Goal: Task Accomplishment & Management: Use online tool/utility

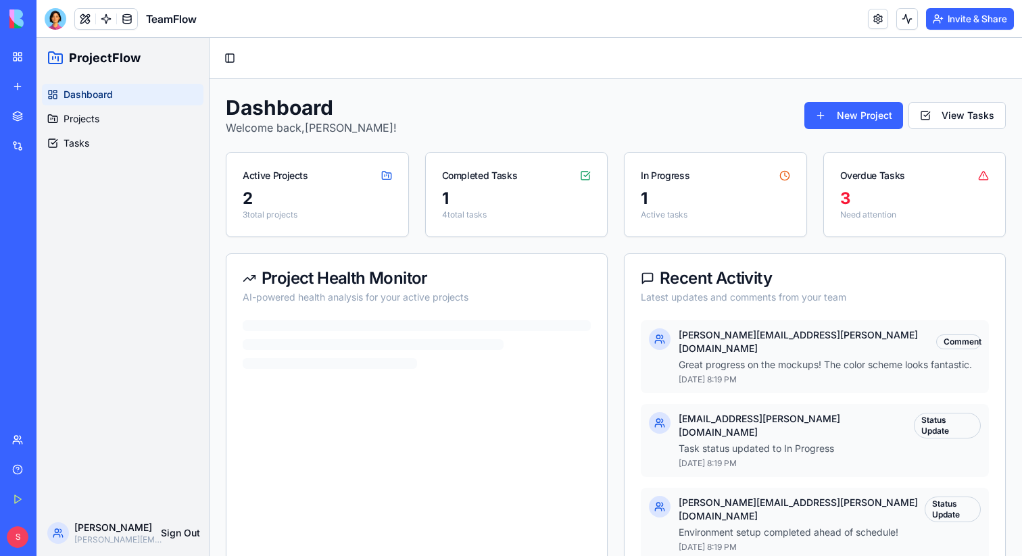
click at [26, 57] on link "My Workspace" at bounding box center [31, 56] width 54 height 27
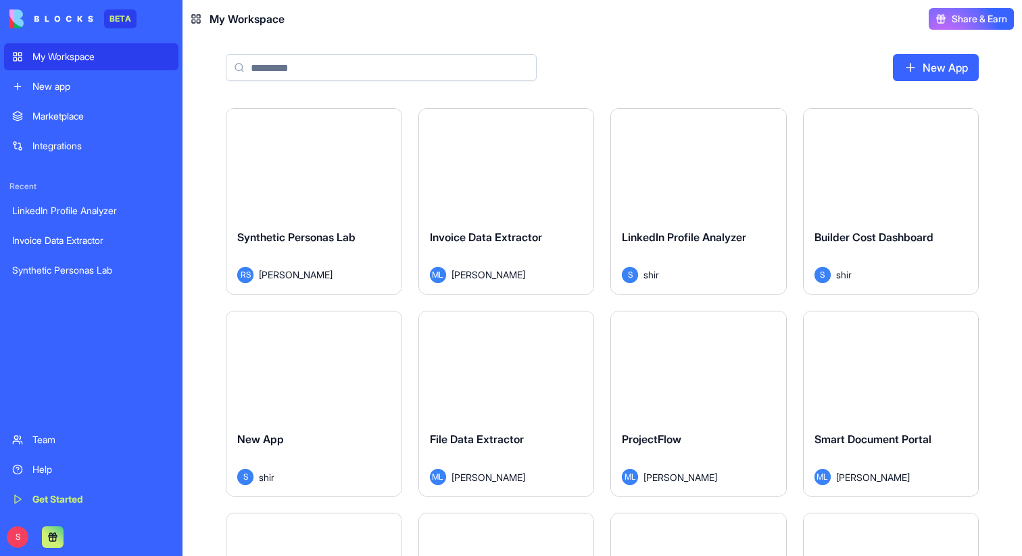
click at [74, 119] on div "Marketplace" at bounding box center [101, 116] width 138 height 14
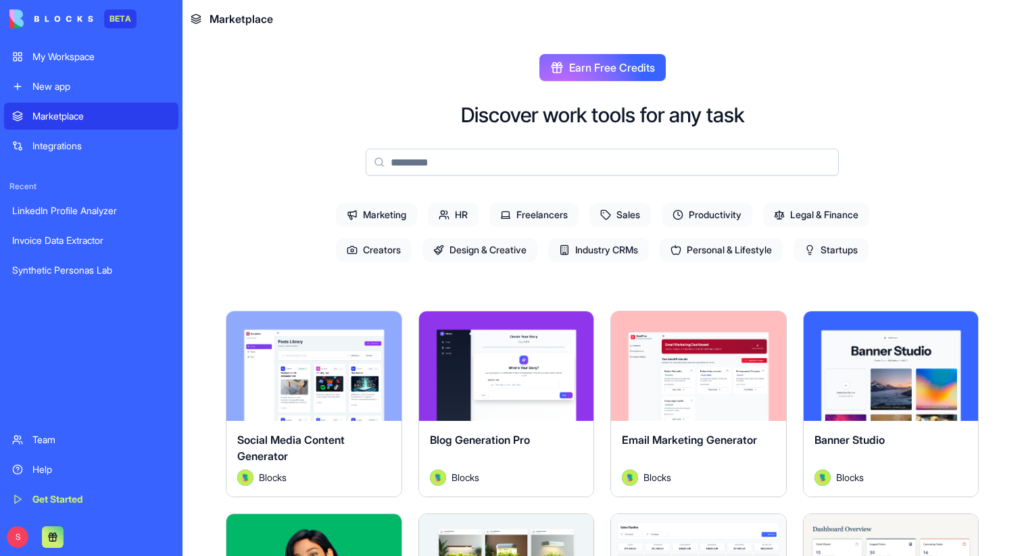
click at [76, 59] on div "My Workspace" at bounding box center [101, 57] width 138 height 14
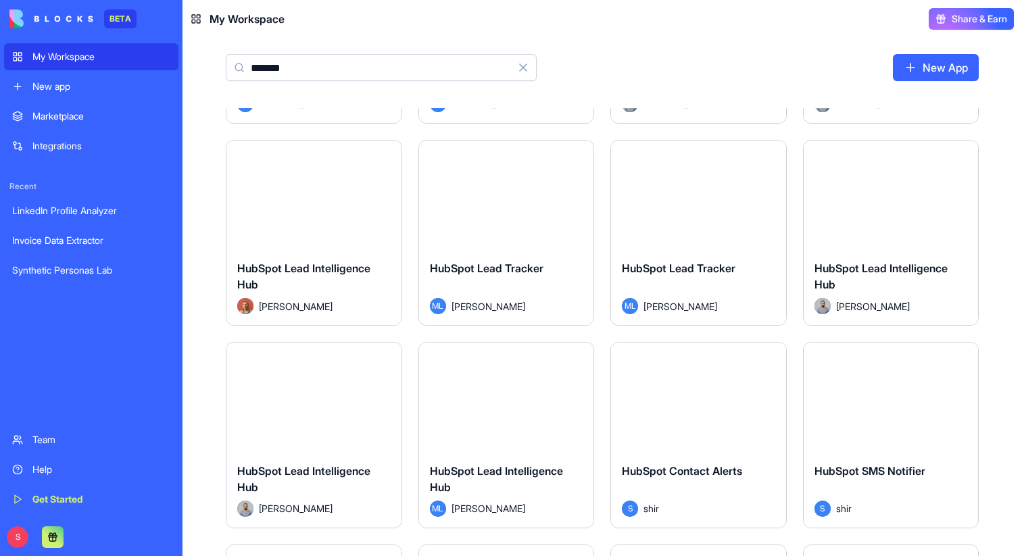
scroll to position [159, 0]
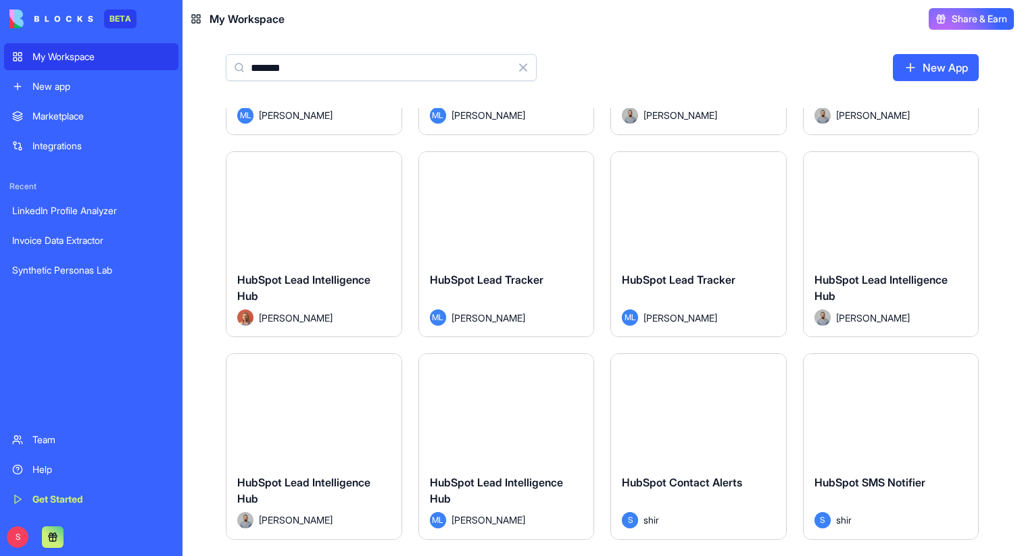
type input "*******"
click at [68, 90] on div "New app" at bounding box center [101, 87] width 138 height 14
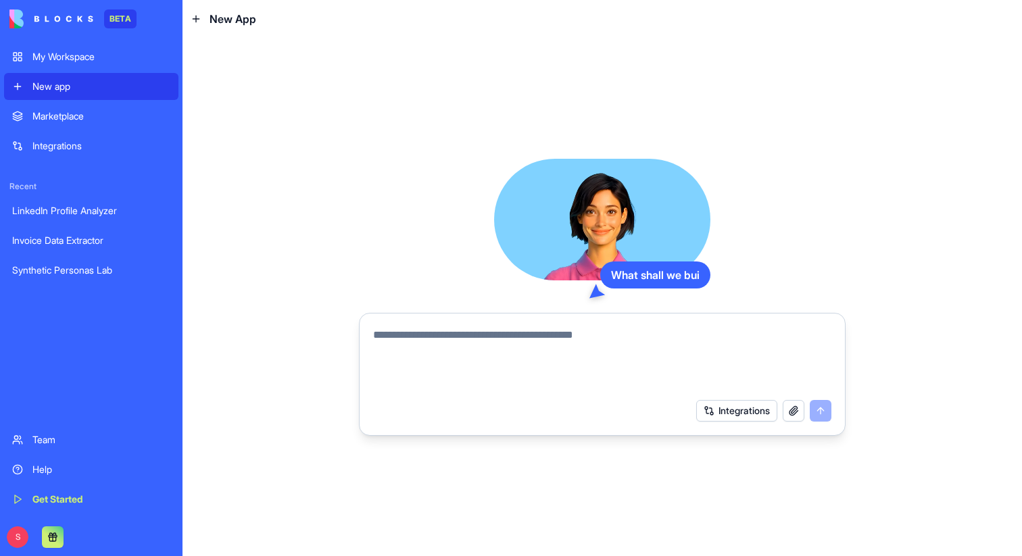
click at [502, 347] on textarea at bounding box center [602, 359] width 458 height 65
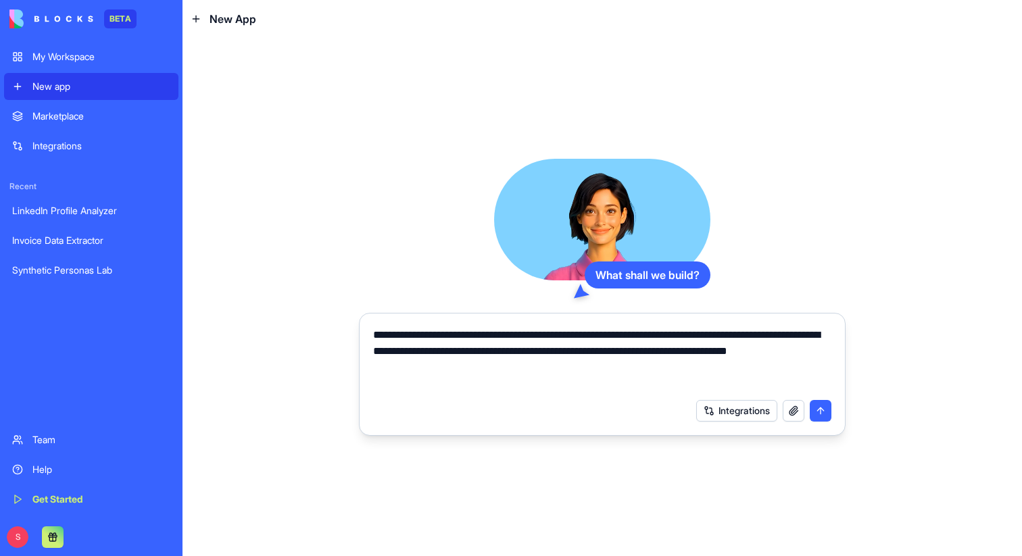
type textarea "**********"
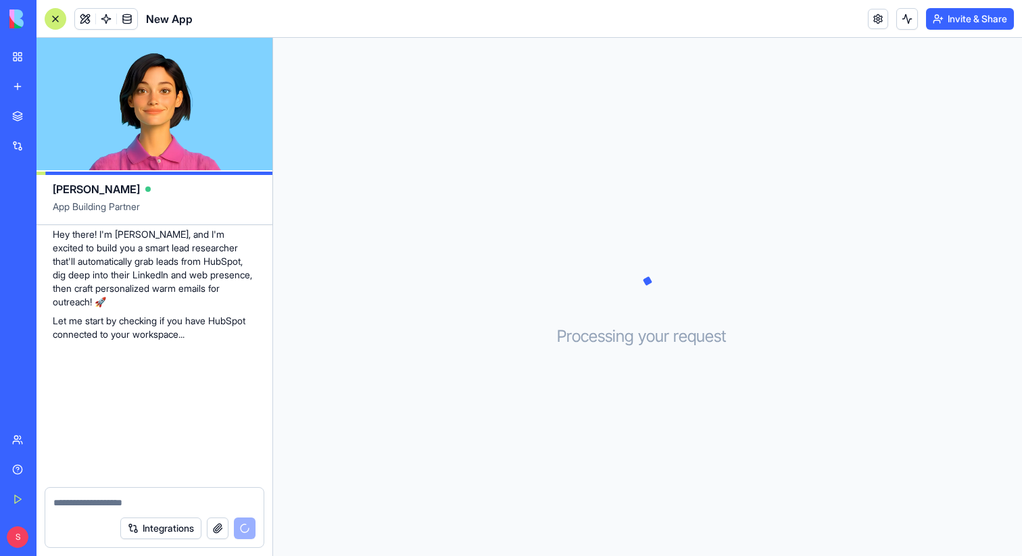
scroll to position [327, 0]
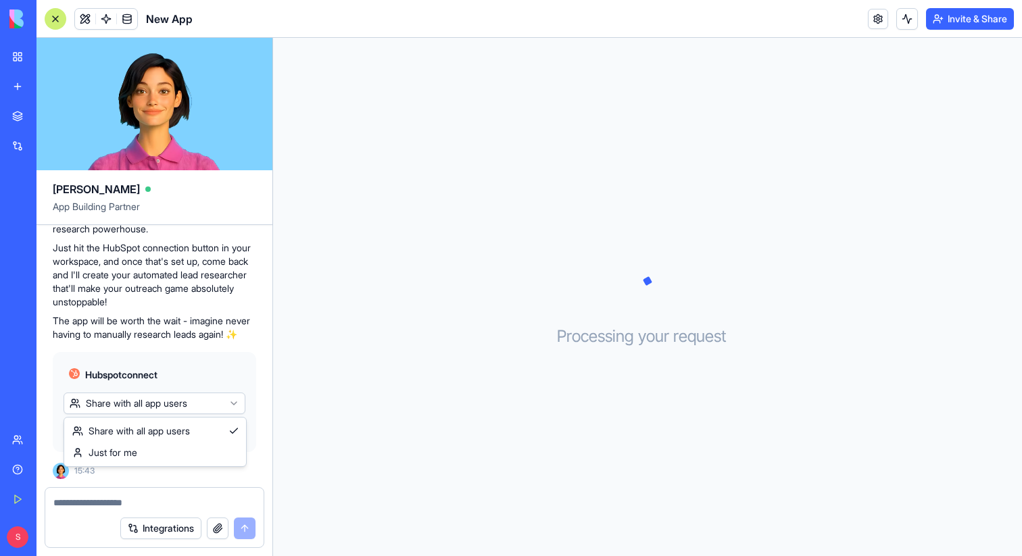
click at [216, 405] on html "BETA My Workspace New app Marketplace Integrations Recent Invoice Data Extracto…" at bounding box center [511, 278] width 1022 height 556
click at [216, 401] on html "BETA My Workspace New app Marketplace Integrations Recent Invoice Data Extracto…" at bounding box center [511, 278] width 1022 height 556
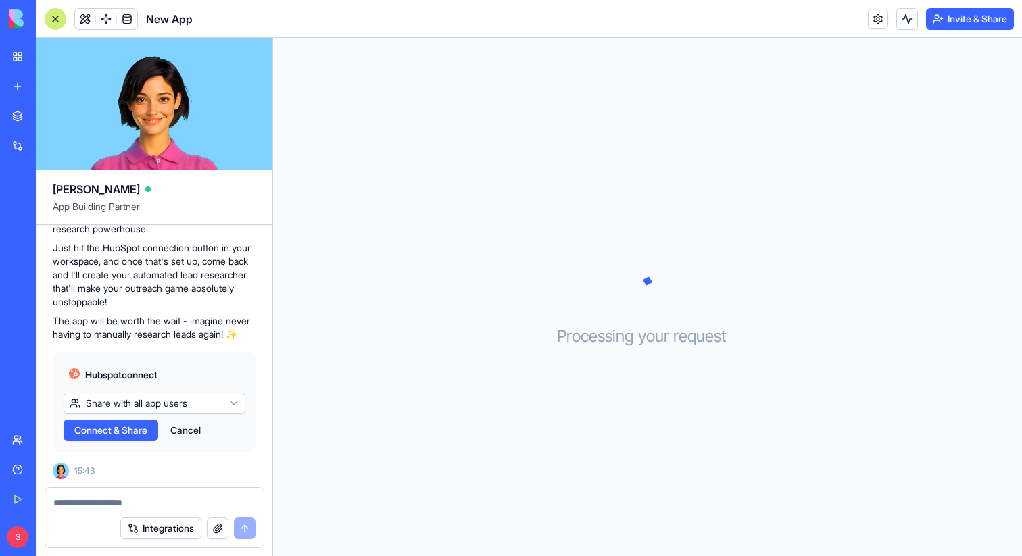
click at [123, 430] on span "Connect & Share" at bounding box center [110, 431] width 73 height 14
click at [108, 431] on span "Connect & Share" at bounding box center [110, 431] width 73 height 14
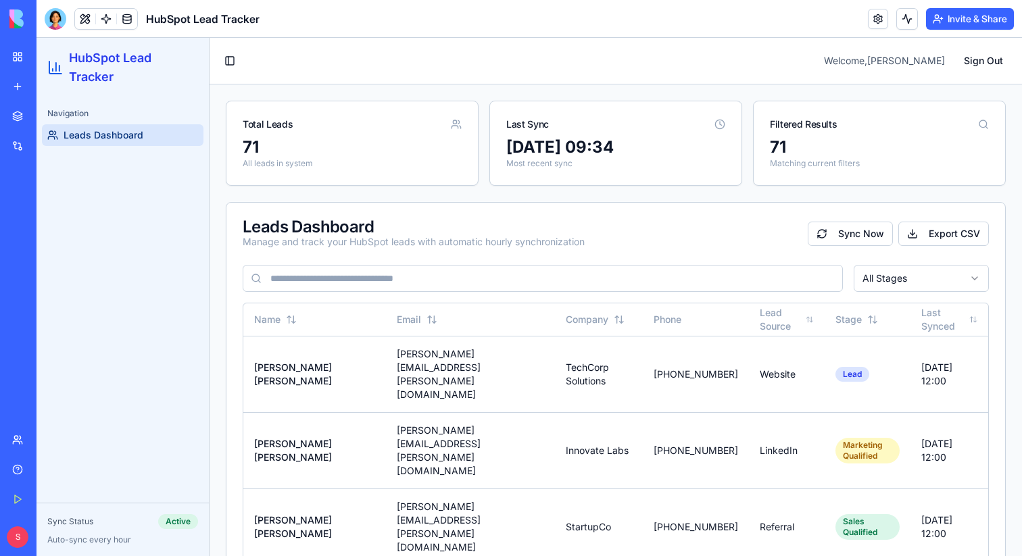
click at [14, 59] on link "My Workspace" at bounding box center [31, 56] width 54 height 27
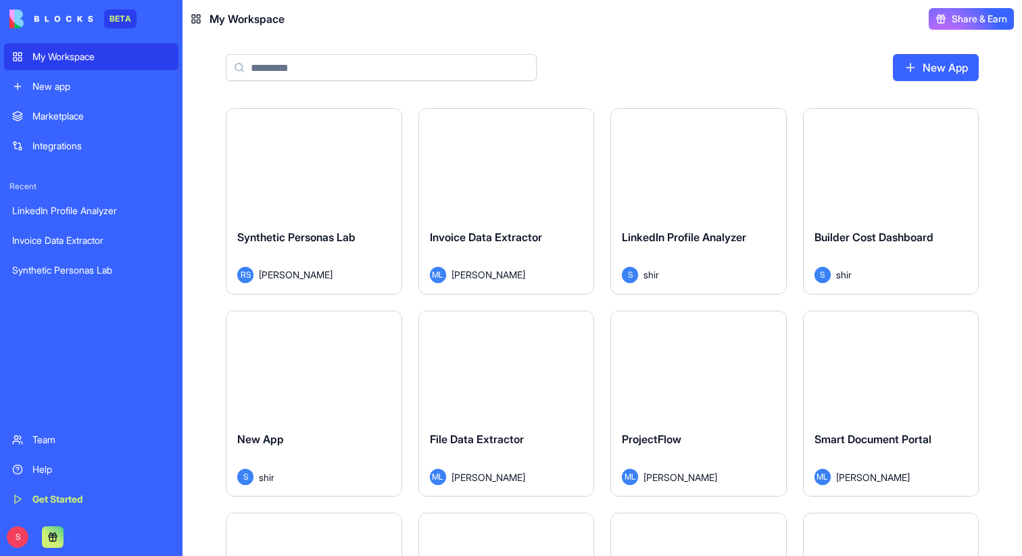
click at [365, 59] on input at bounding box center [381, 67] width 311 height 27
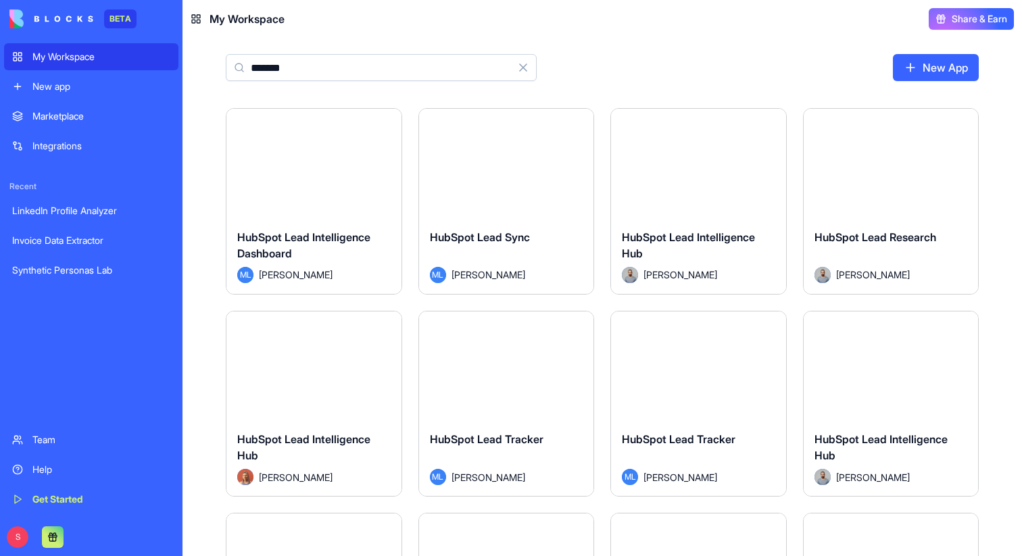
drag, startPoint x: 368, startPoint y: 74, endPoint x: 241, endPoint y: 72, distance: 126.4
click at [241, 72] on div "******* Clear" at bounding box center [381, 67] width 311 height 27
type input "*******"
click at [524, 69] on button "Clear" at bounding box center [522, 67] width 27 height 27
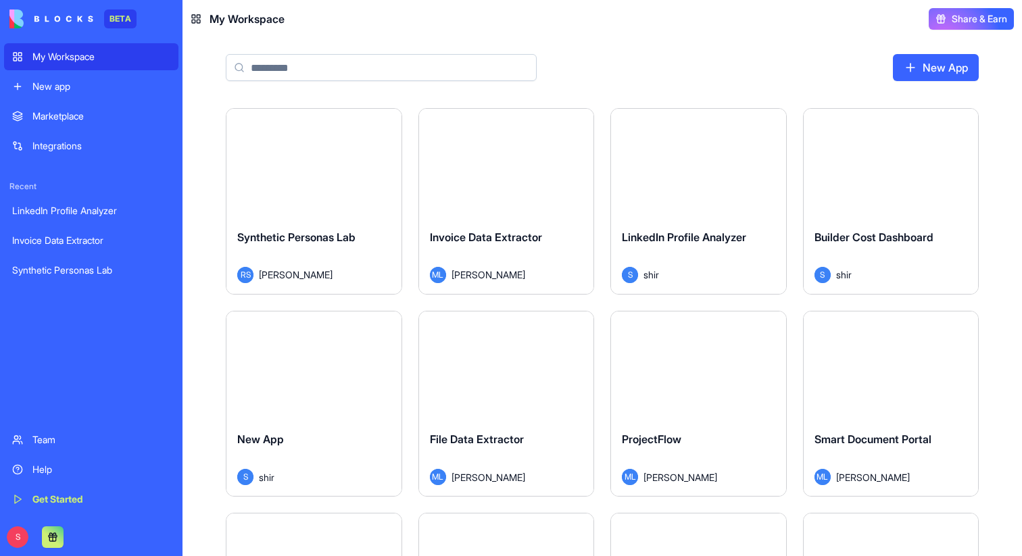
click at [68, 120] on div "Marketplace" at bounding box center [101, 116] width 138 height 14
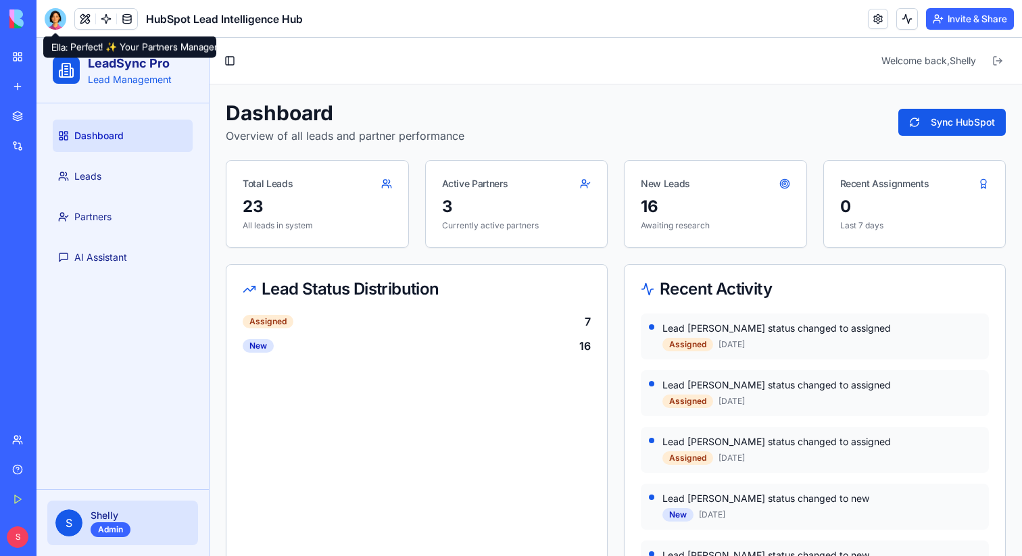
click at [55, 21] on div at bounding box center [56, 19] width 22 height 22
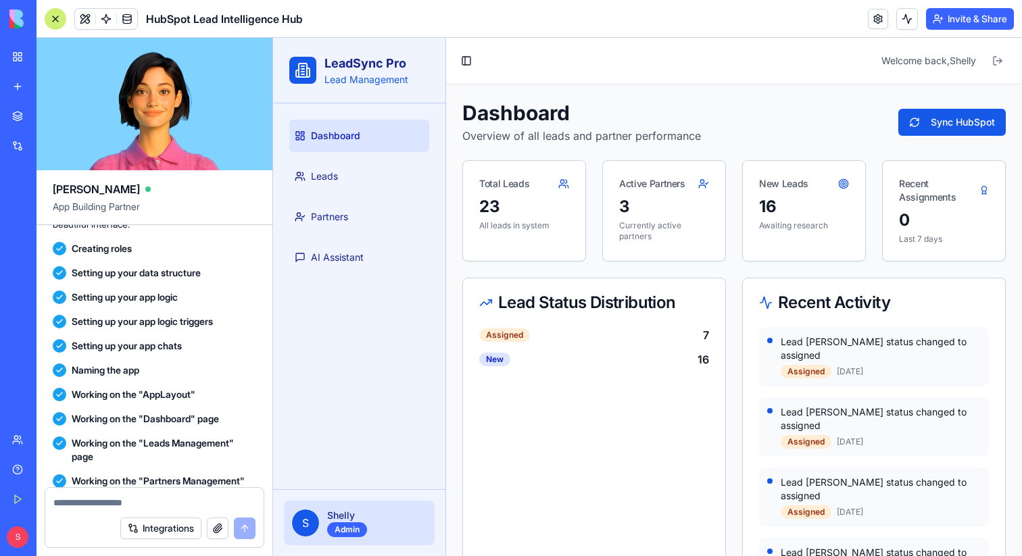
scroll to position [571, 0]
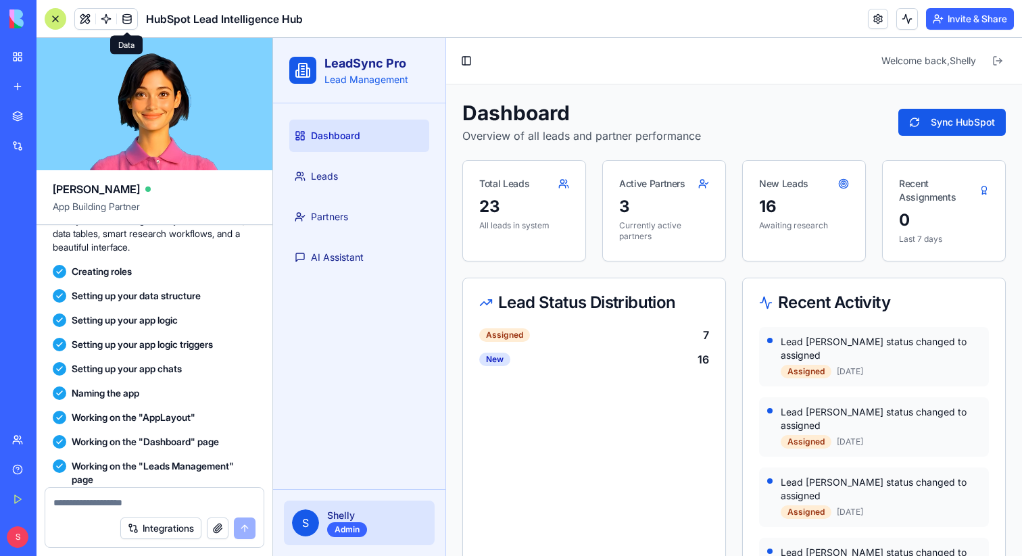
click at [123, 25] on link at bounding box center [127, 19] width 20 height 20
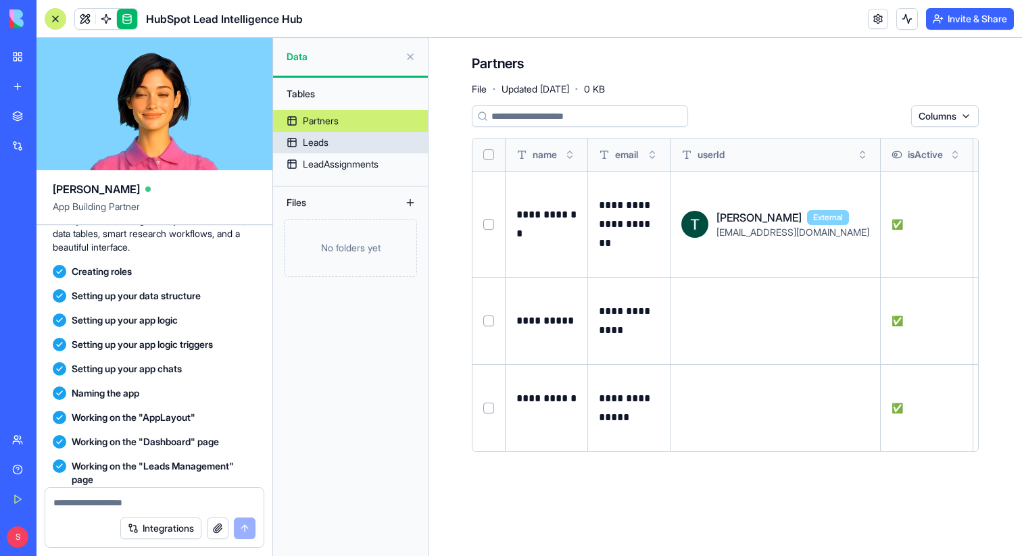
click at [318, 145] on div "Leads" at bounding box center [316, 143] width 26 height 14
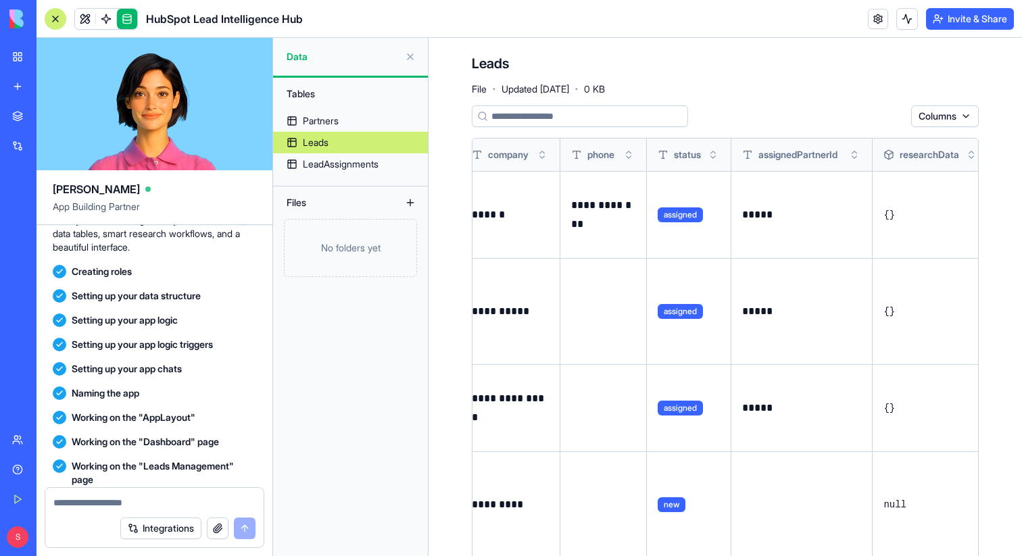
scroll to position [0, 43]
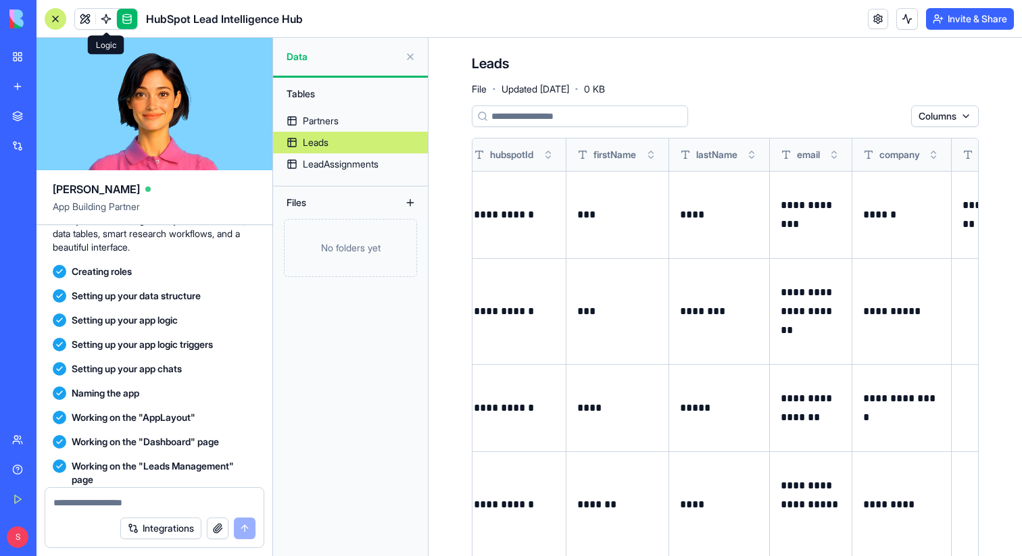
click at [107, 16] on link at bounding box center [106, 19] width 20 height 20
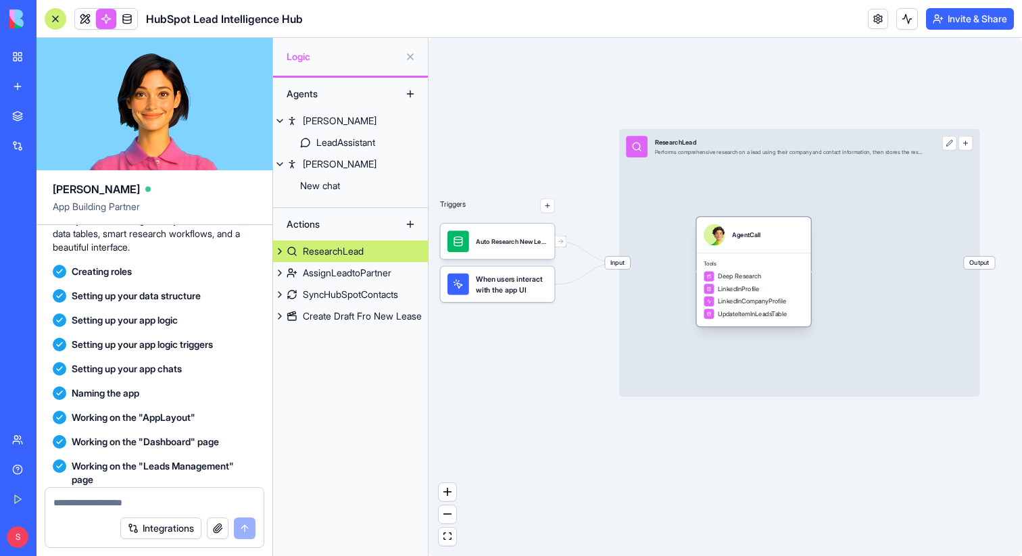
click at [737, 244] on div "AgentCall" at bounding box center [746, 235] width 28 height 22
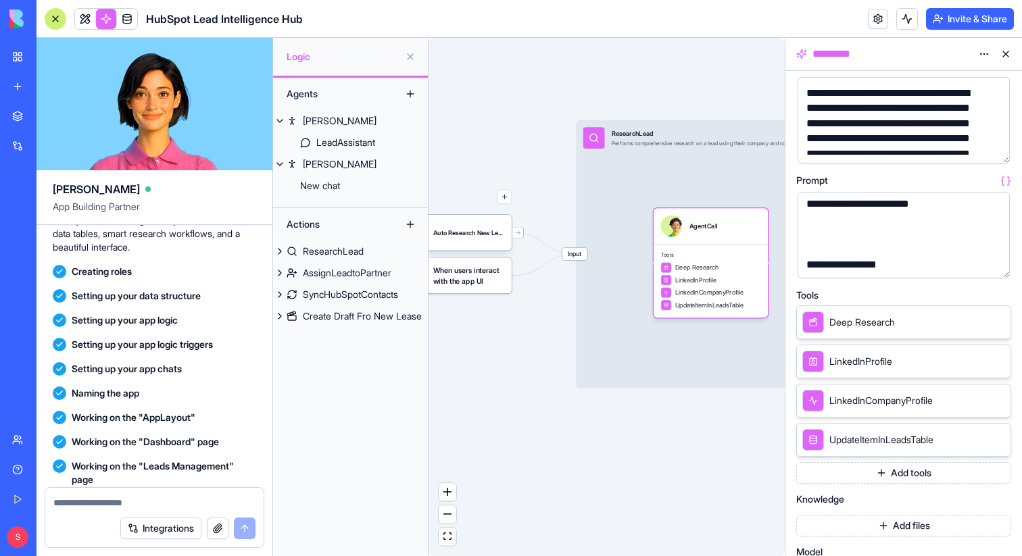
scroll to position [86, 0]
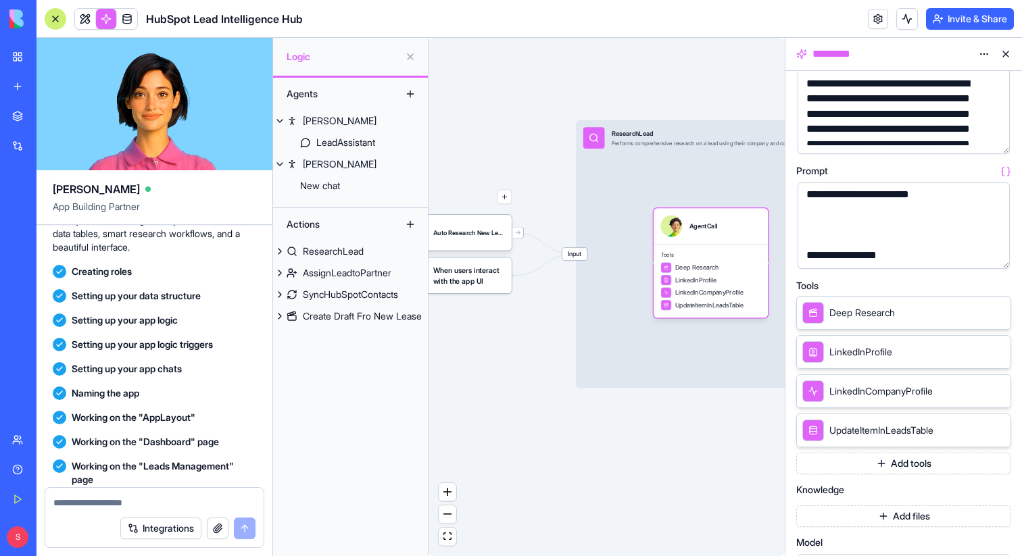
click at [894, 468] on button "Add tools" at bounding box center [903, 464] width 215 height 22
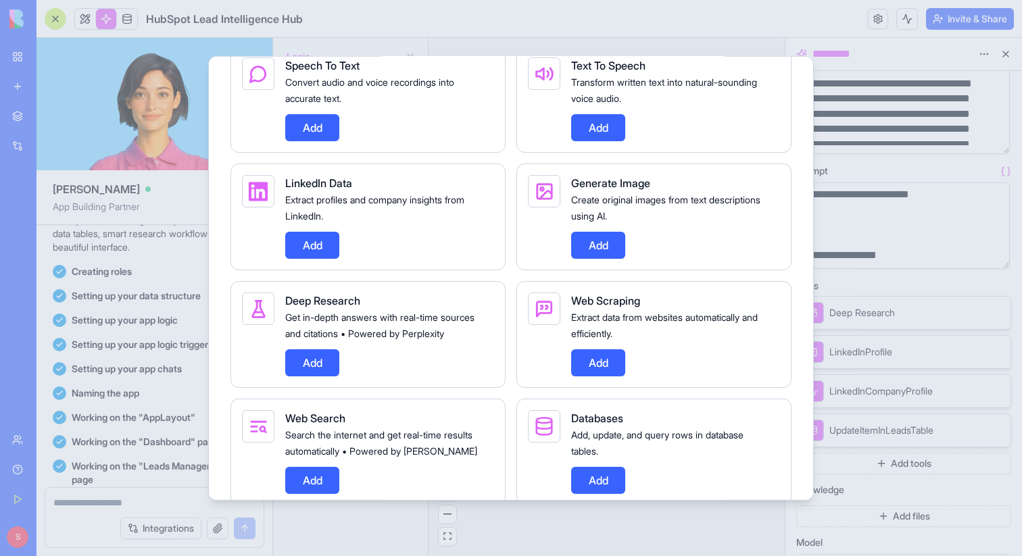
scroll to position [785, 0]
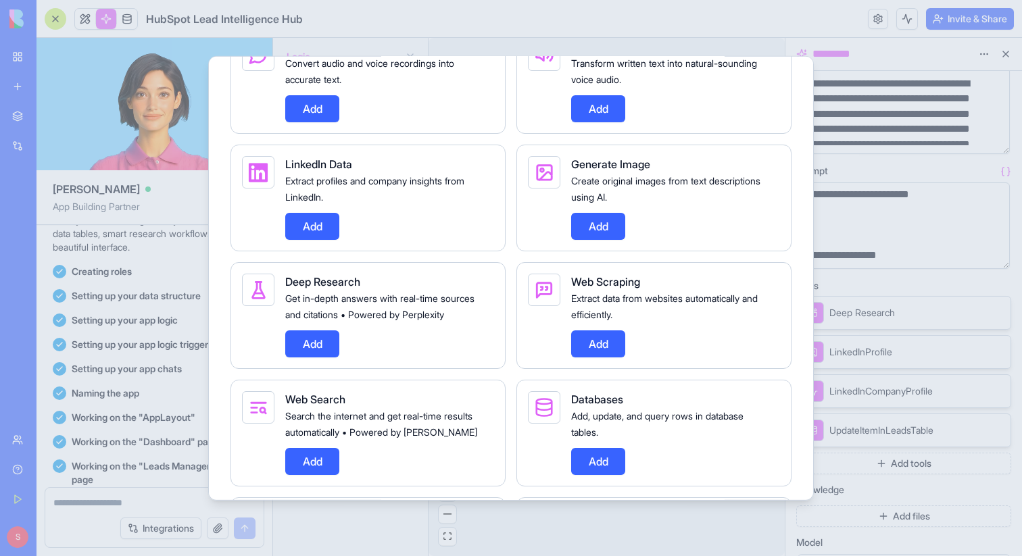
click at [172, 161] on div at bounding box center [511, 278] width 1022 height 556
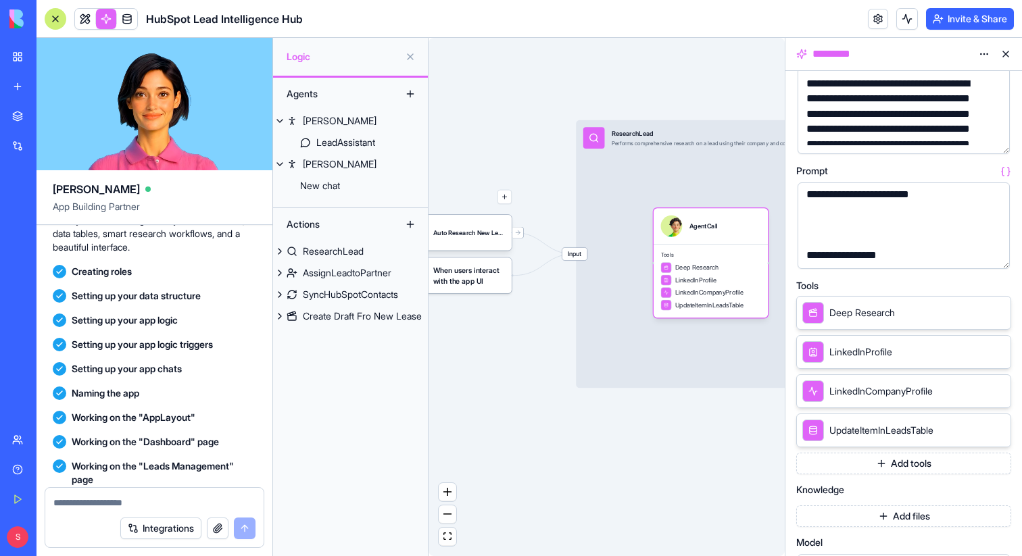
click at [17, 137] on link "Integrations" at bounding box center [31, 145] width 54 height 27
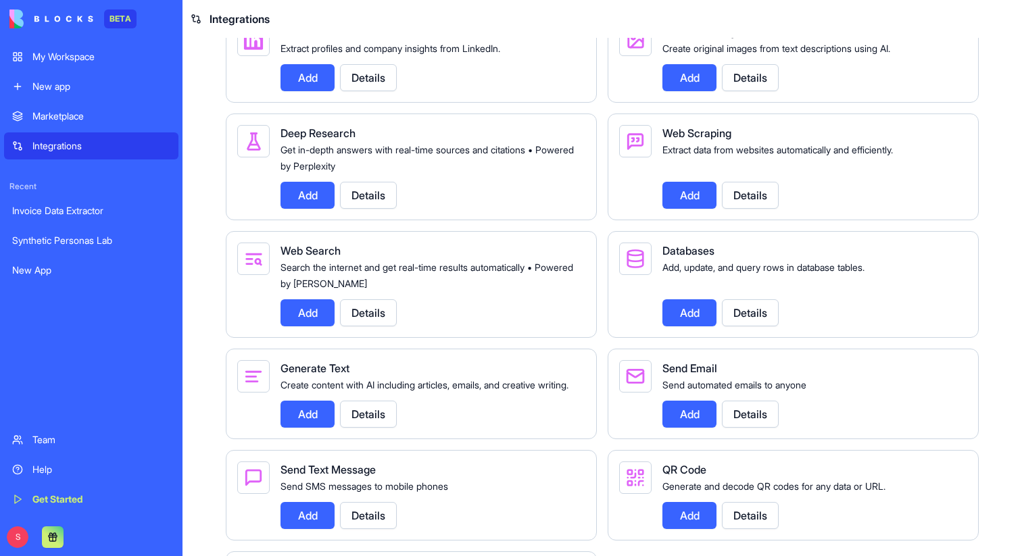
scroll to position [1463, 0]
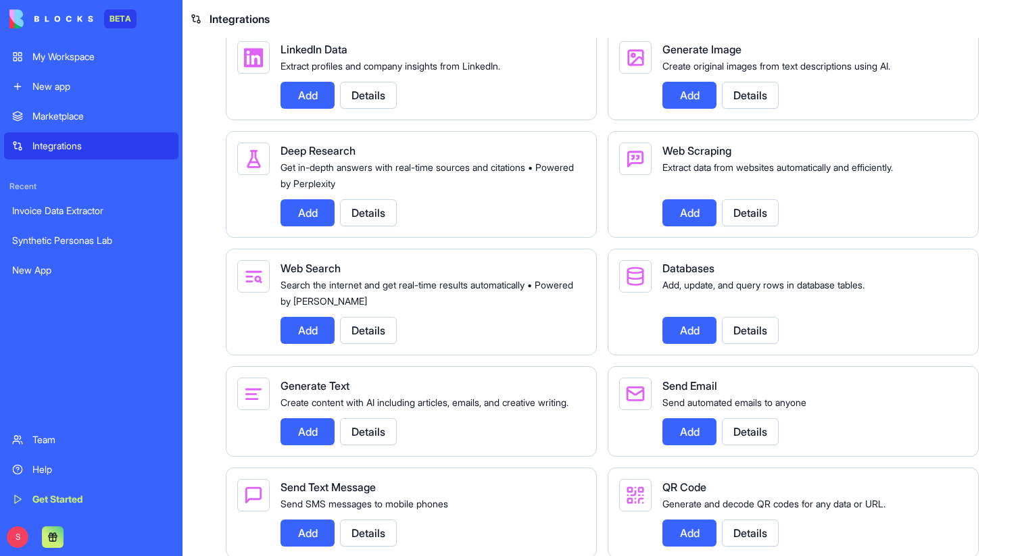
click at [370, 109] on button "Details" at bounding box center [368, 95] width 57 height 27
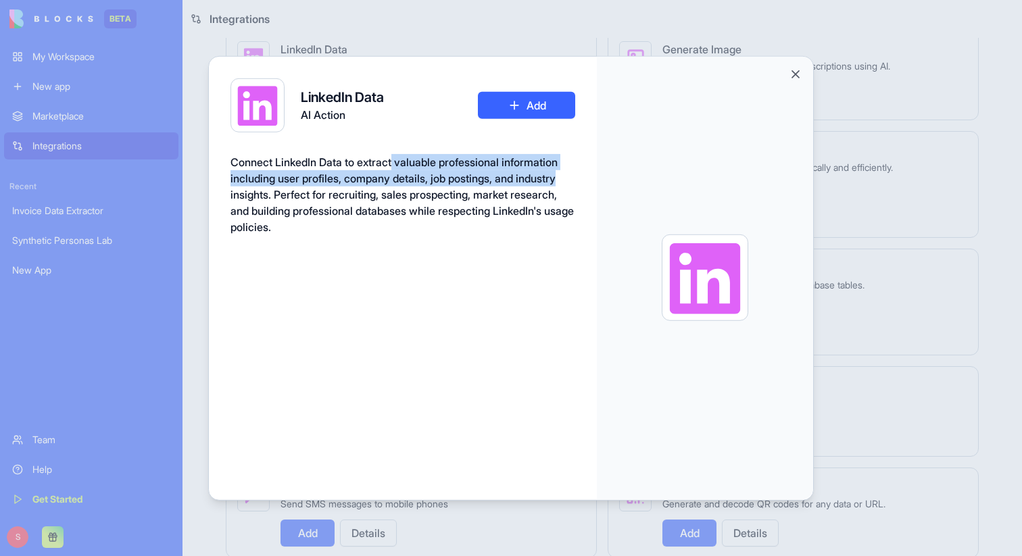
drag, startPoint x: 397, startPoint y: 163, endPoint x: 593, endPoint y: 172, distance: 196.8
click at [593, 172] on div "LinkedIn Data AI Action Add Connect LinkedIn Data to extract valuable professio…" at bounding box center [403, 278] width 388 height 445
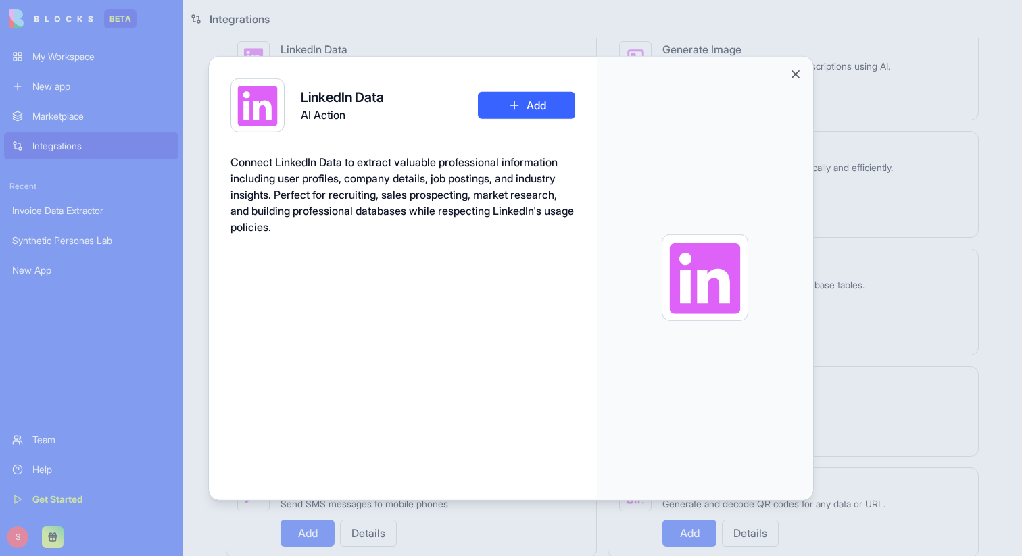
click at [537, 171] on span "Connect LinkedIn Data to extract valuable professional information including us…" at bounding box center [401, 194] width 343 height 78
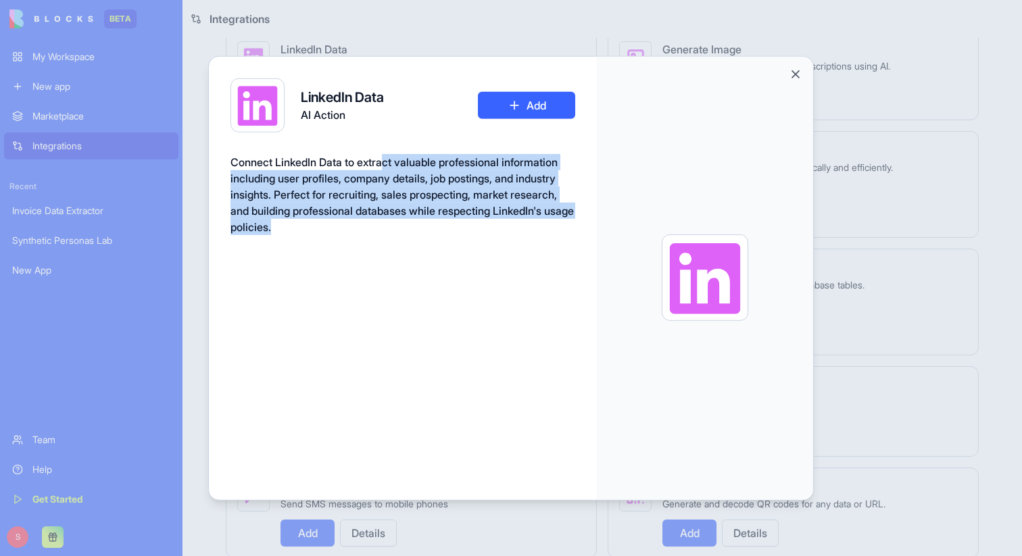
drag, startPoint x: 319, startPoint y: 226, endPoint x: 386, endPoint y: 158, distance: 96.0
click at [386, 158] on div "Connect LinkedIn Data to extract valuable professional information including us…" at bounding box center [402, 193] width 345 height 81
click at [378, 172] on span "Connect LinkedIn Data to extract valuable professional information including us…" at bounding box center [401, 194] width 343 height 78
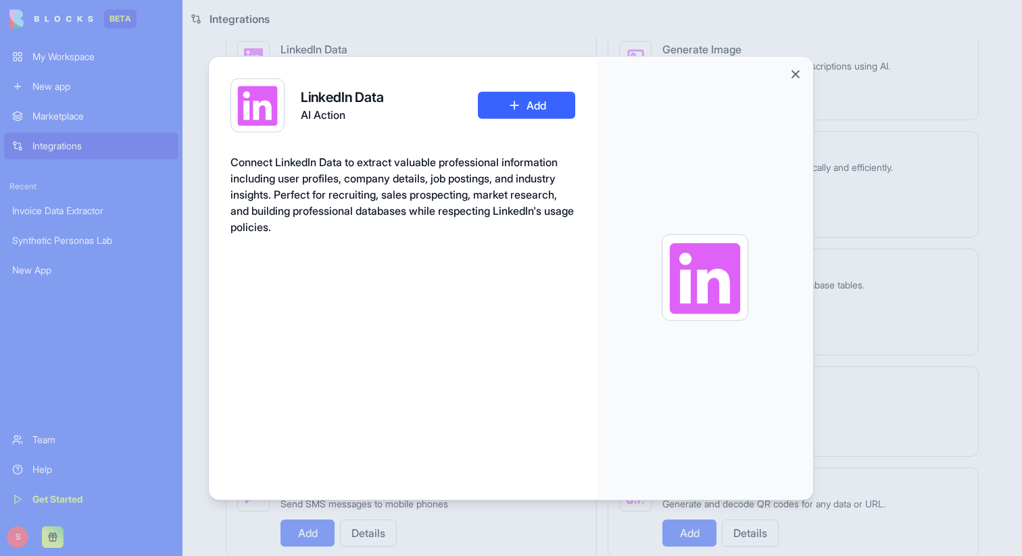
click at [317, 228] on div "Connect LinkedIn Data to extract valuable professional information including us…" at bounding box center [402, 193] width 345 height 81
click at [793, 72] on button "Close" at bounding box center [795, 74] width 14 height 14
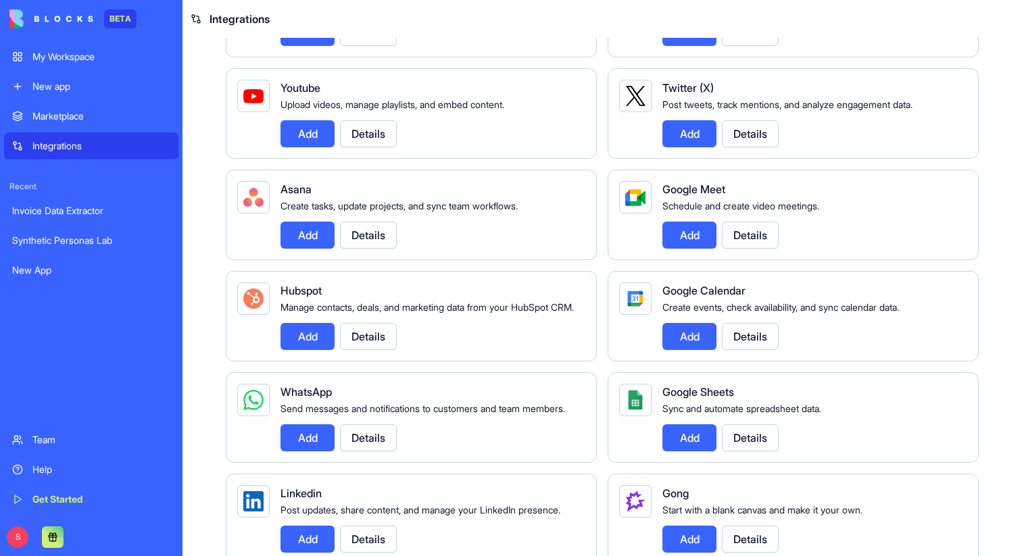
scroll to position [298, 0]
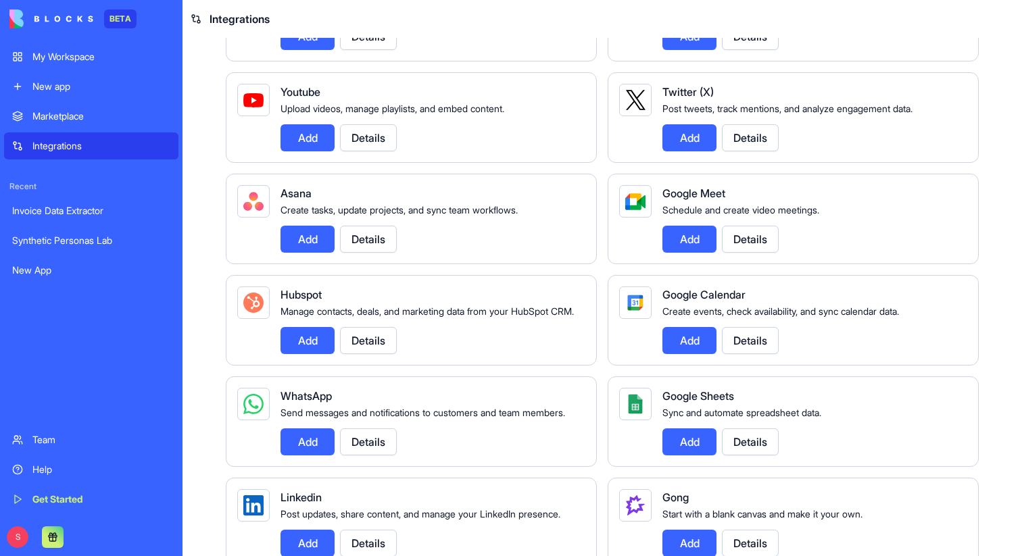
click at [373, 354] on button "Details" at bounding box center [368, 340] width 57 height 27
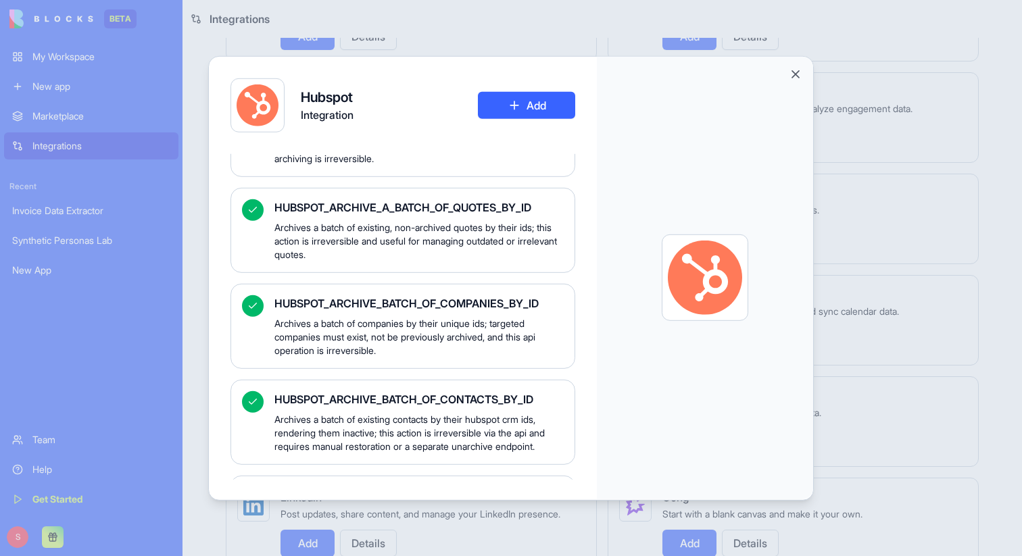
scroll to position [0, 0]
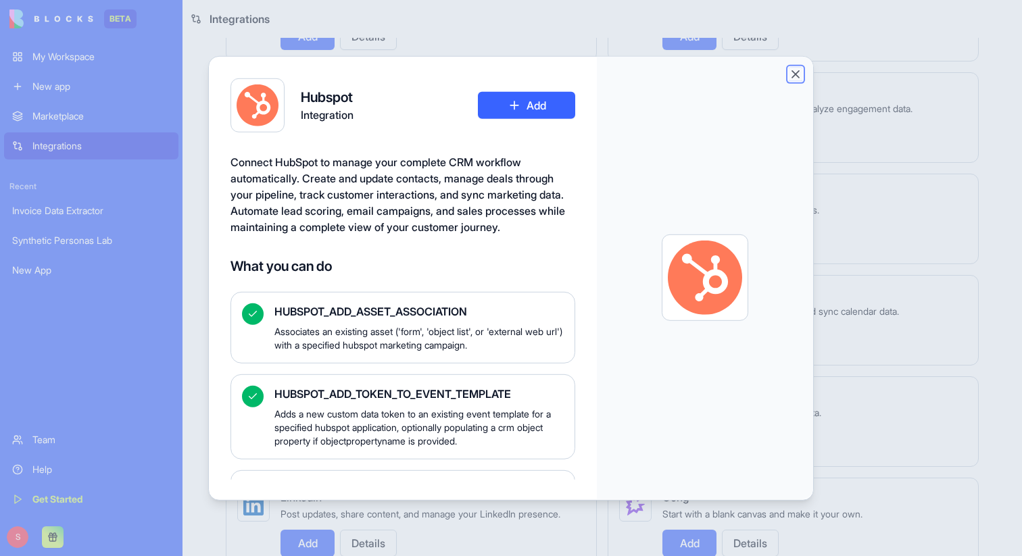
click at [799, 74] on button "Close" at bounding box center [795, 74] width 14 height 14
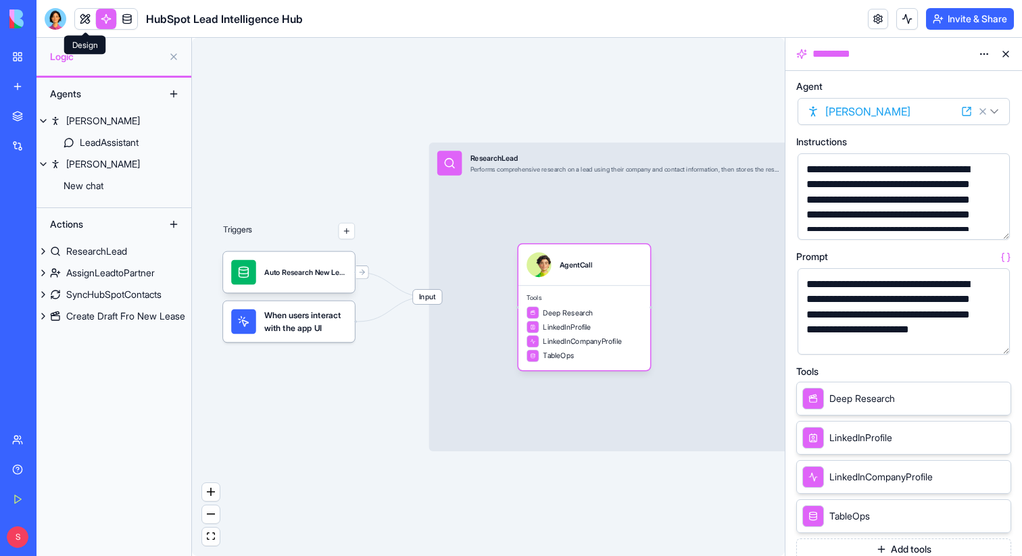
click at [89, 20] on link at bounding box center [85, 19] width 20 height 20
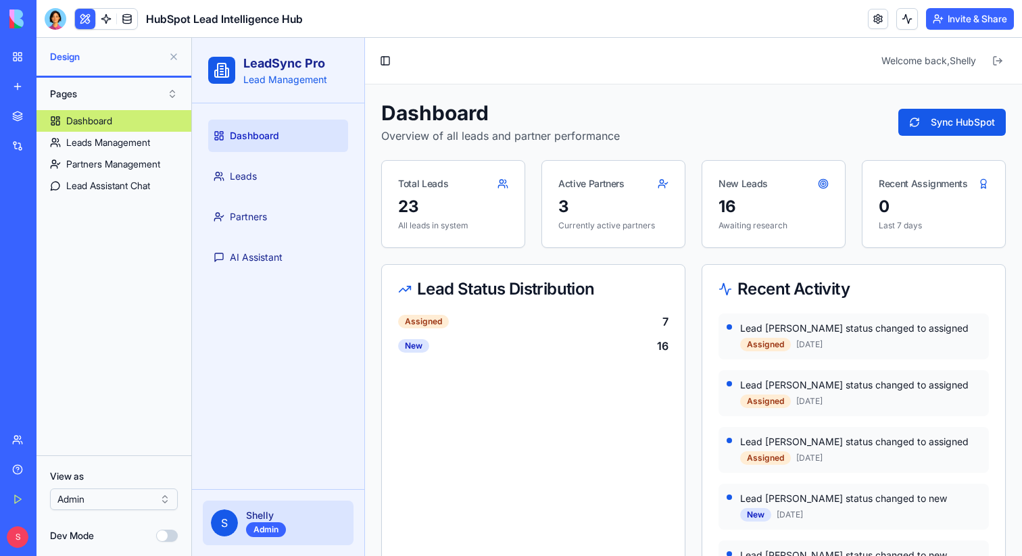
click at [172, 56] on button at bounding box center [174, 57] width 22 height 22
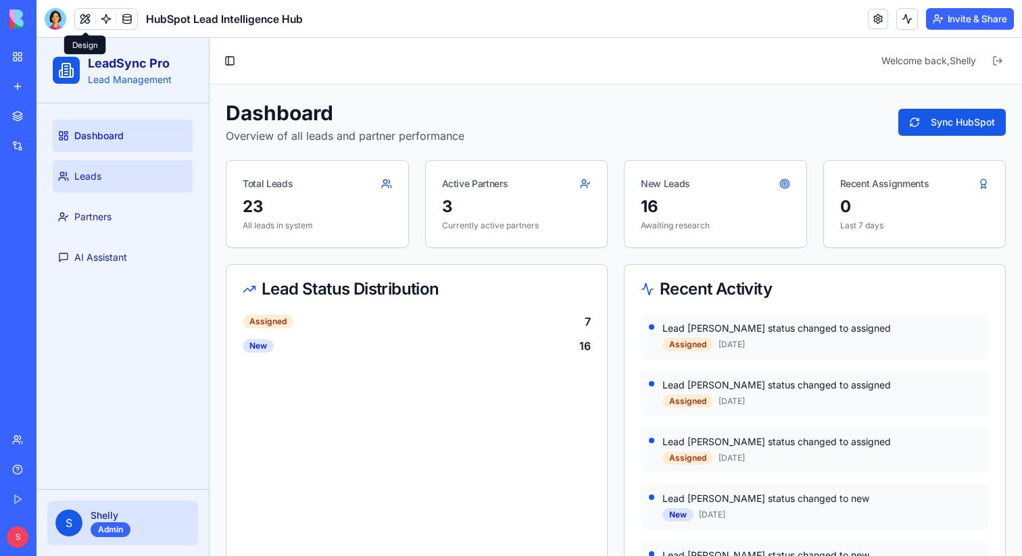
click at [107, 176] on link "Leads" at bounding box center [123, 176] width 140 height 32
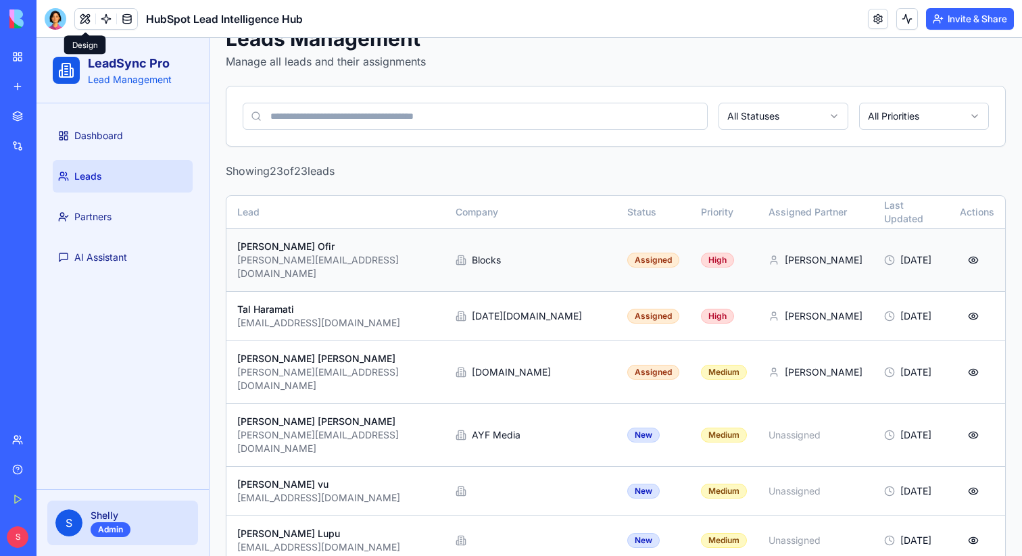
scroll to position [80, 0]
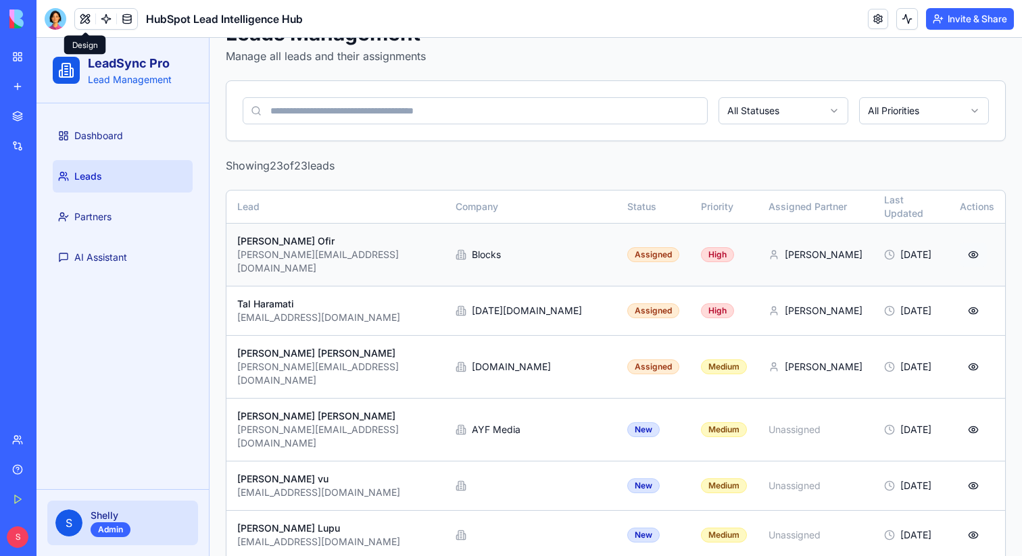
click at [974, 247] on button "button" at bounding box center [972, 255] width 27 height 24
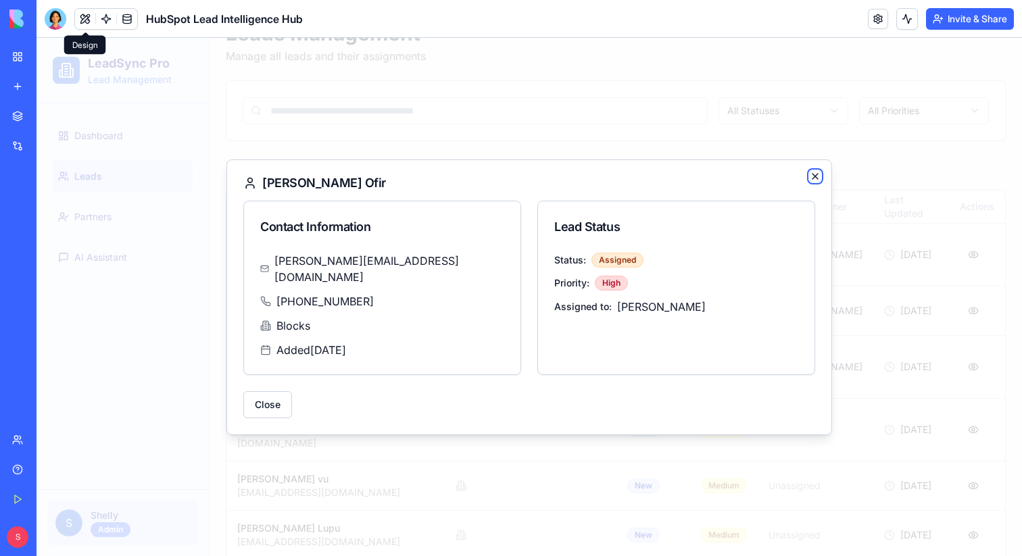
click at [816, 182] on icon "button" at bounding box center [814, 176] width 11 height 11
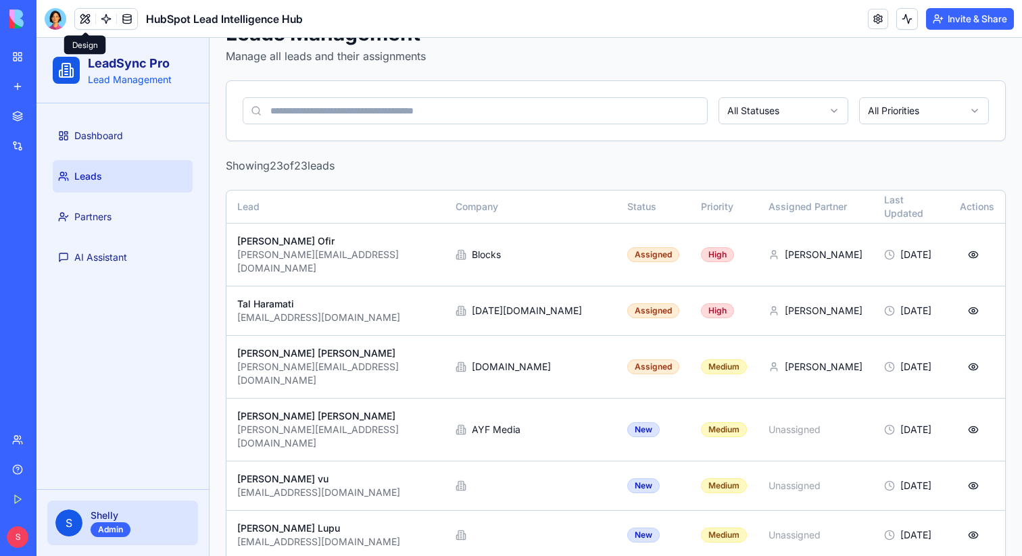
click at [50, 57] on div "My Workspace" at bounding box center [41, 57] width 18 height 14
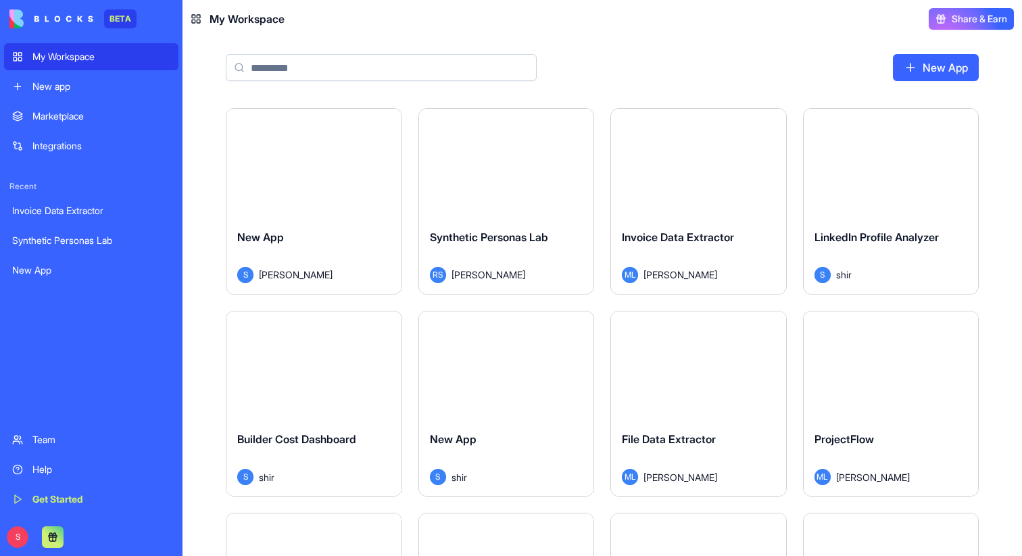
click at [312, 68] on input at bounding box center [381, 67] width 311 height 27
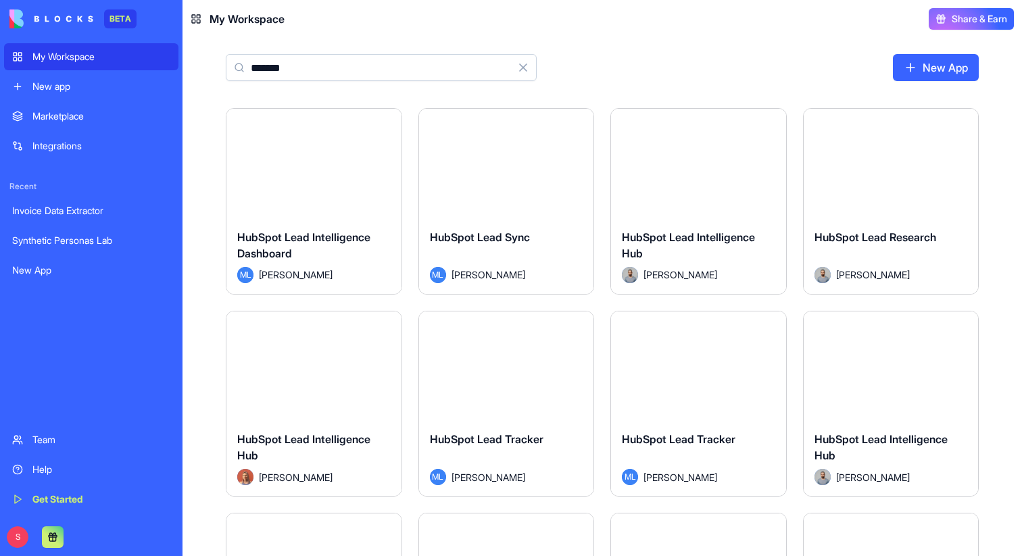
type input "*******"
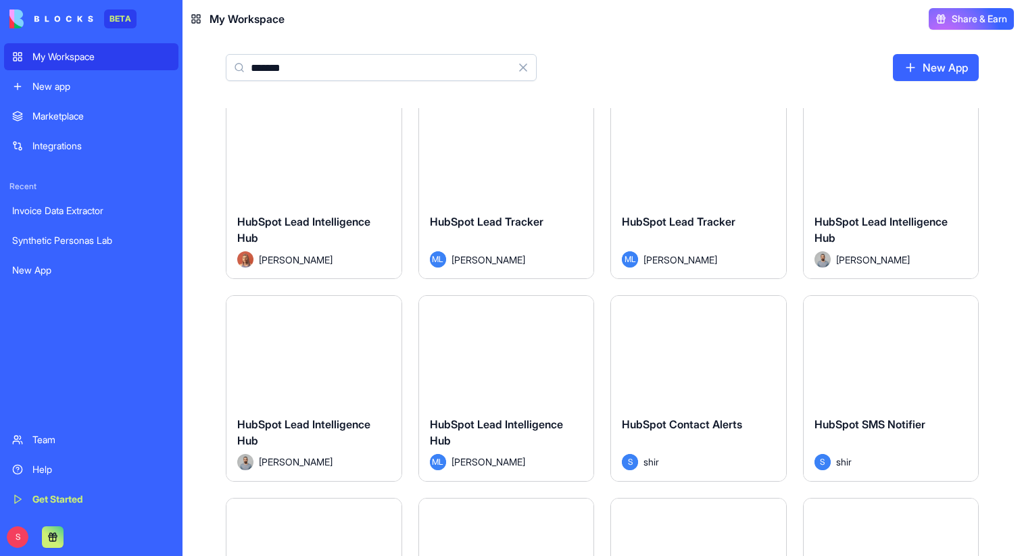
scroll to position [216, 0]
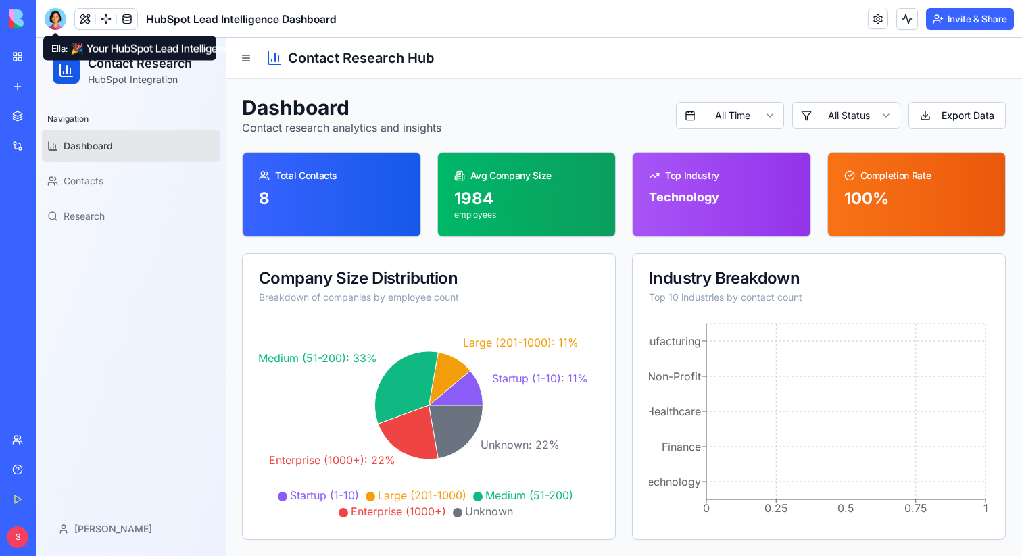
click at [53, 21] on div at bounding box center [56, 19] width 22 height 22
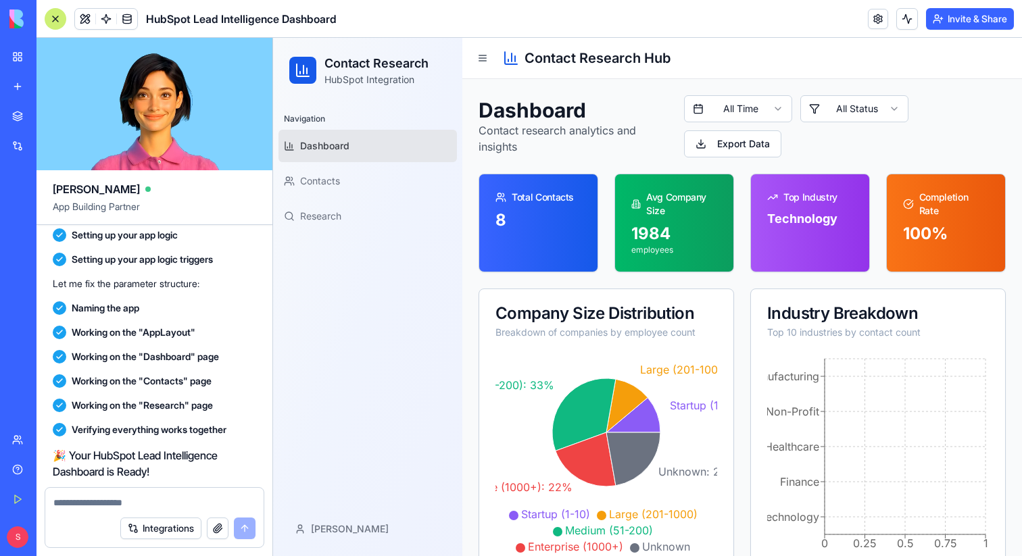
scroll to position [897, 0]
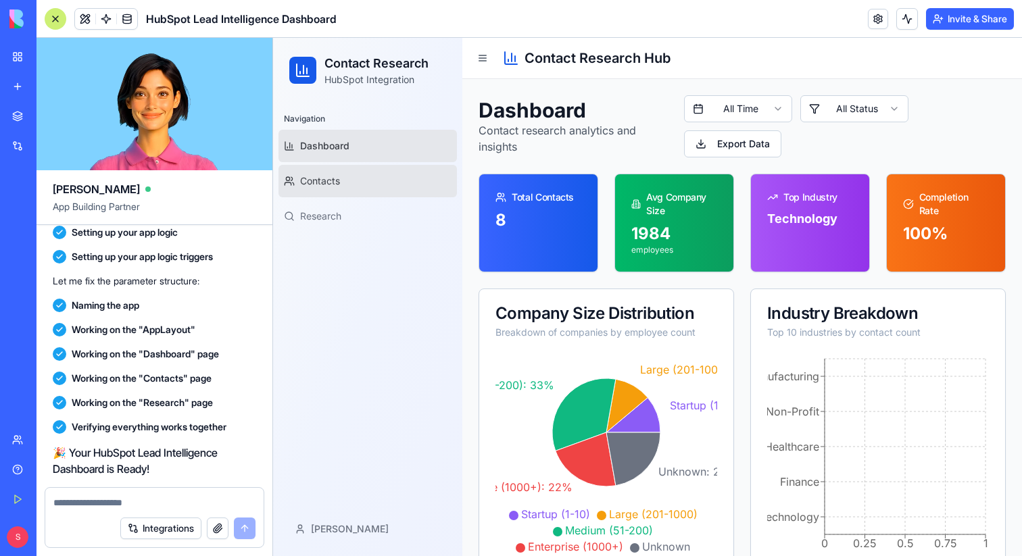
click at [333, 189] on link "Contacts" at bounding box center [367, 181] width 178 height 32
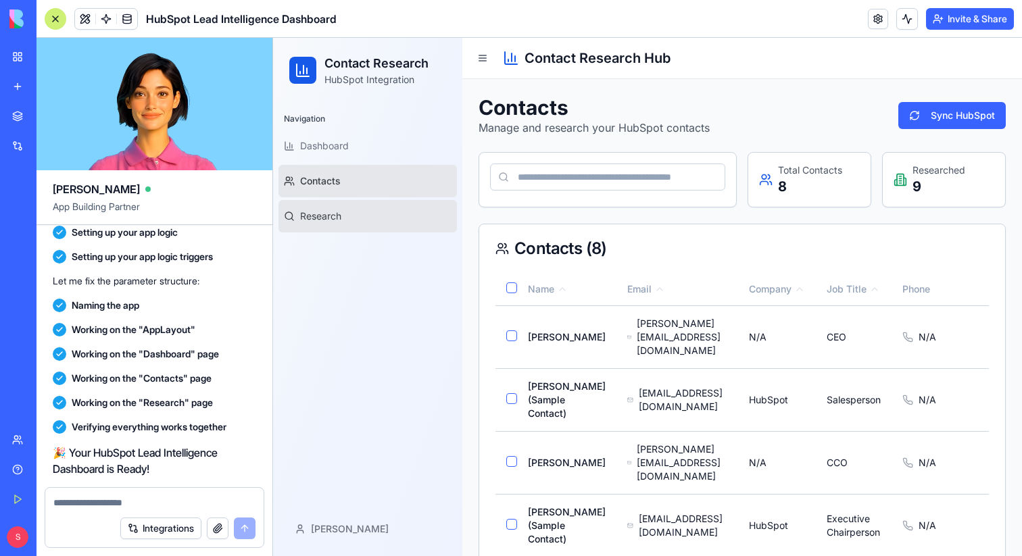
click at [335, 218] on span "Research" at bounding box center [320, 216] width 41 height 14
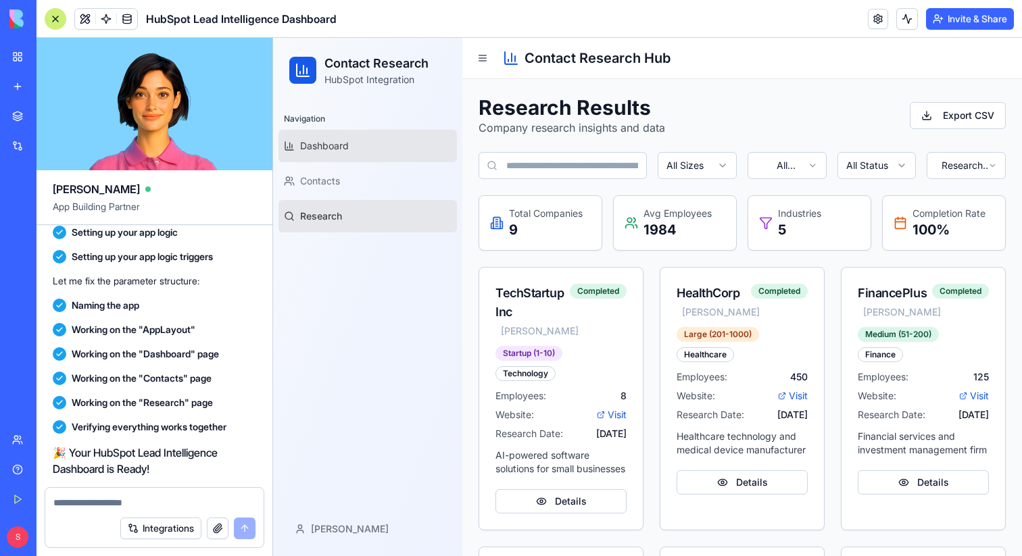
click at [332, 146] on span "Dashboard" at bounding box center [324, 146] width 49 height 14
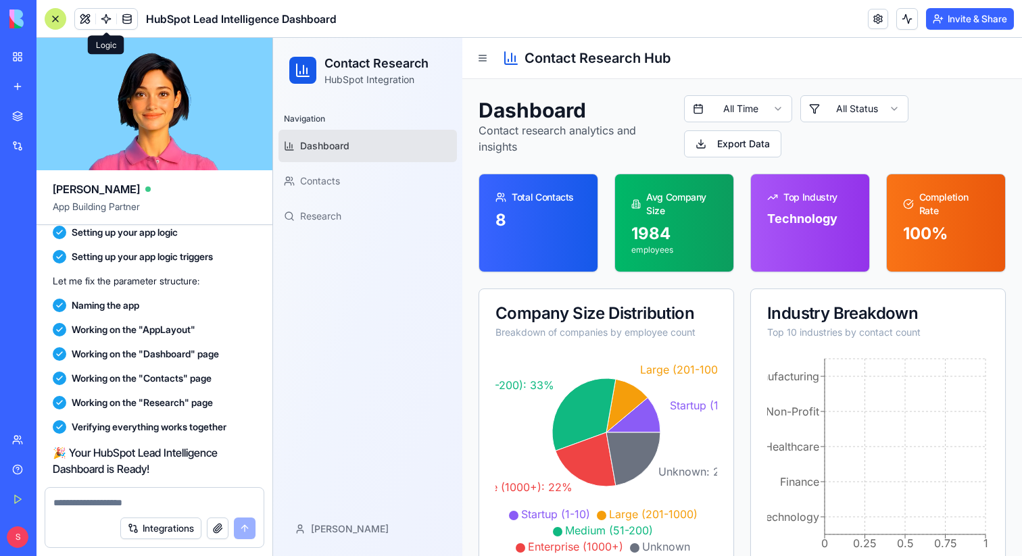
click at [104, 20] on link at bounding box center [106, 19] width 20 height 20
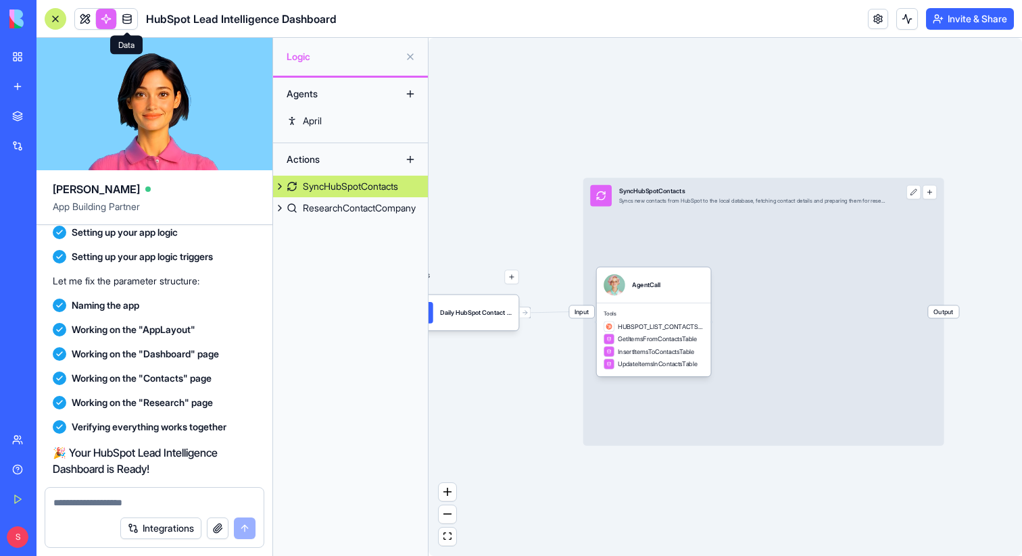
click at [121, 19] on link at bounding box center [127, 19] width 20 height 20
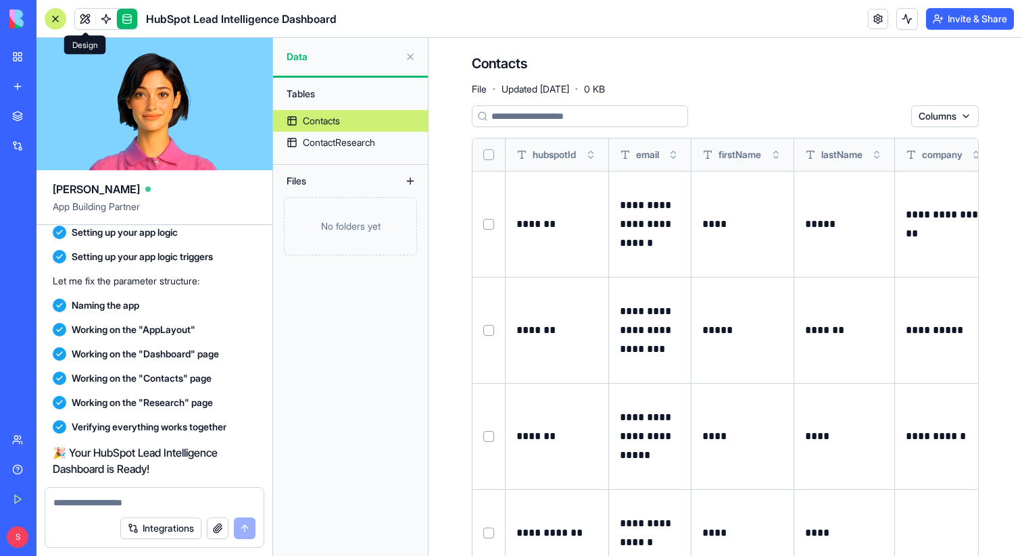
click at [84, 21] on link at bounding box center [85, 19] width 20 height 20
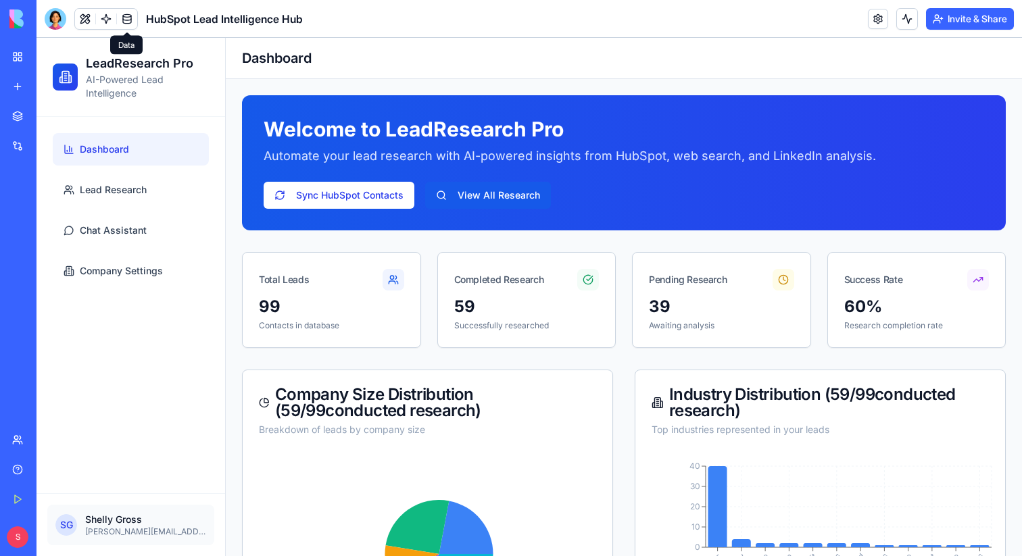
click at [197, 109] on div "LeadResearch Pro AI-Powered Lead Intelligence" at bounding box center [130, 77] width 188 height 79
click at [139, 186] on span "Lead Research" at bounding box center [113, 190] width 67 height 14
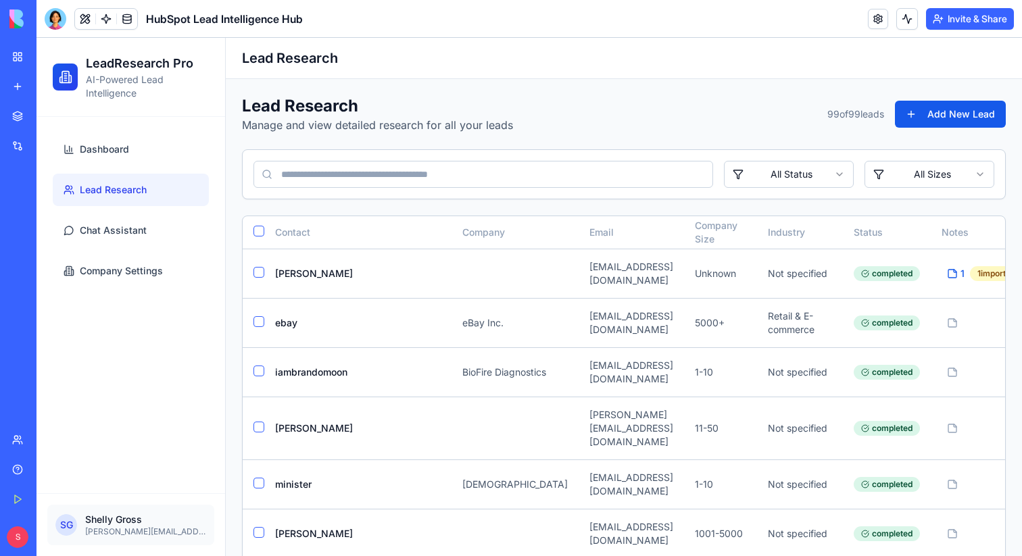
click at [487, 186] on input at bounding box center [482, 174] width 459 height 27
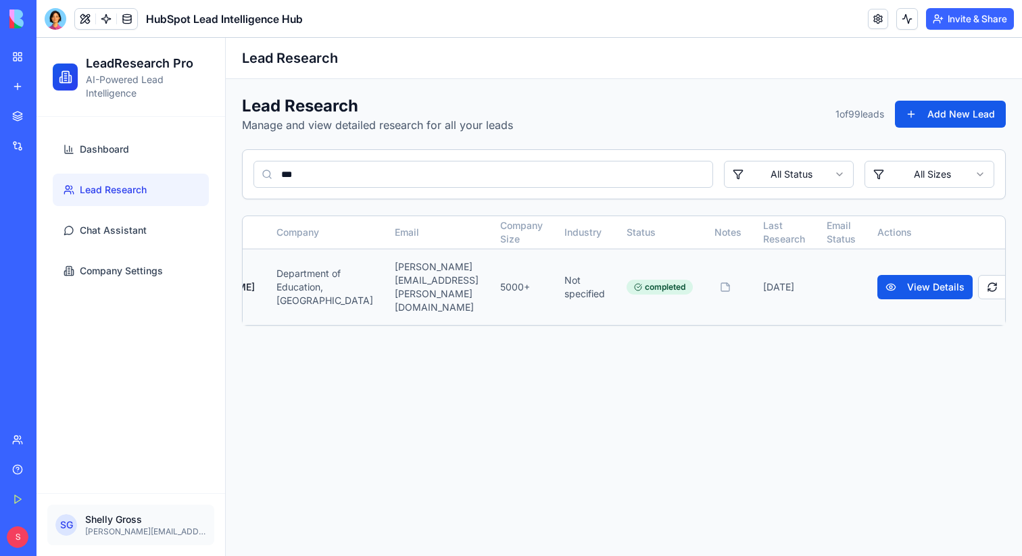
scroll to position [0, 168]
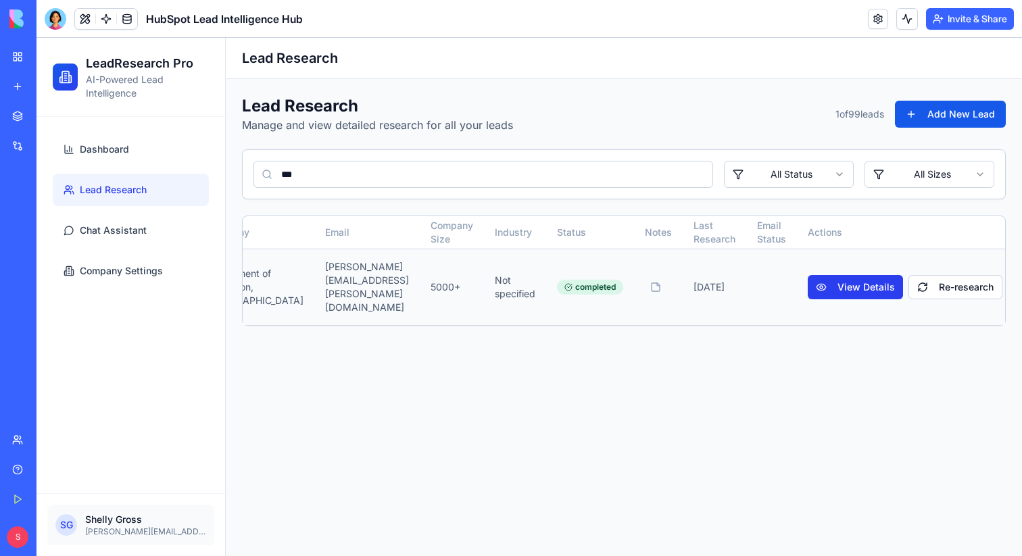
type input "***"
click at [828, 286] on button "View Details" at bounding box center [854, 287] width 95 height 24
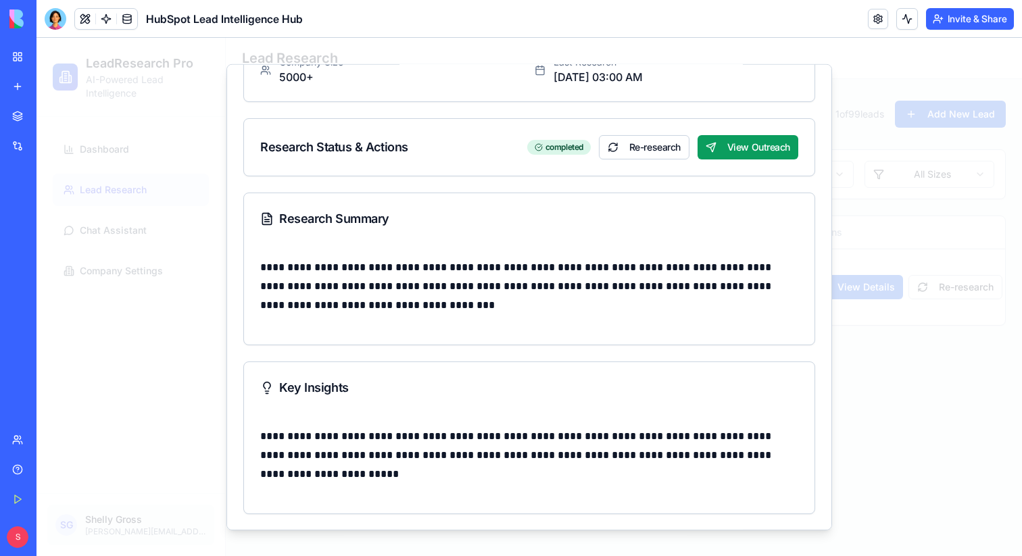
scroll to position [209, 0]
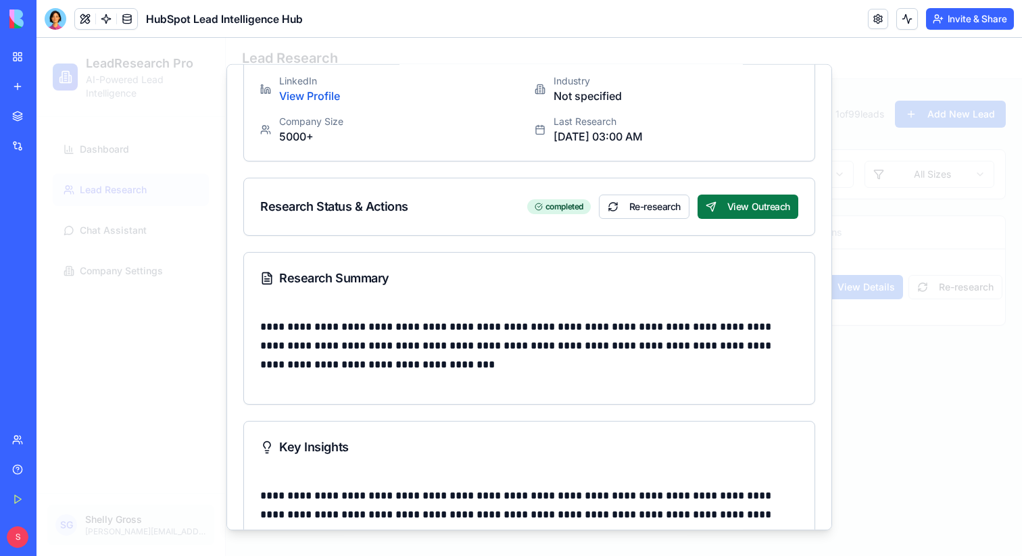
click at [757, 194] on button "View Outreach" at bounding box center [747, 206] width 101 height 24
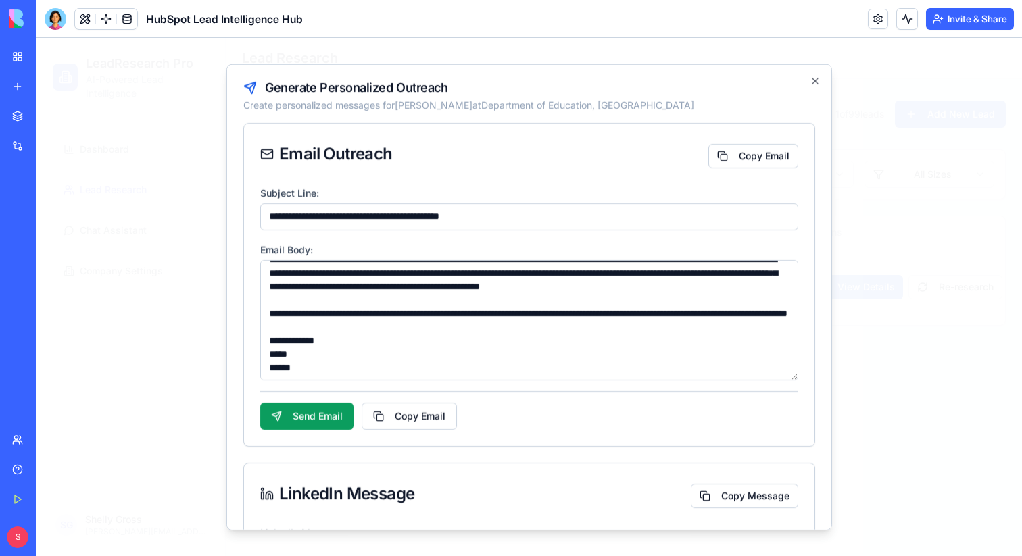
scroll to position [171, 0]
click at [462, 325] on textarea "Email Body:" at bounding box center [529, 319] width 538 height 120
click at [461, 315] on textarea "Email Body:" at bounding box center [529, 319] width 538 height 120
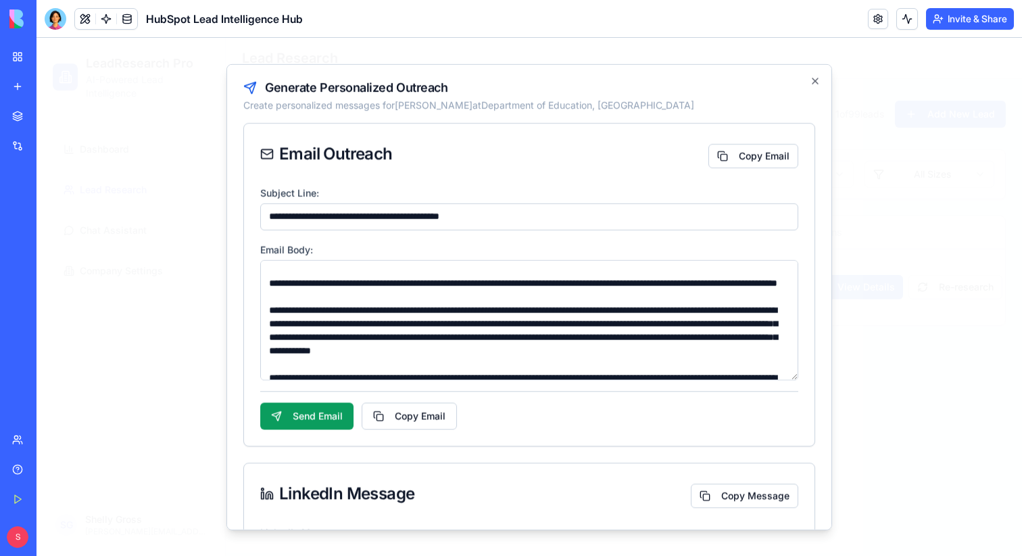
scroll to position [0, 0]
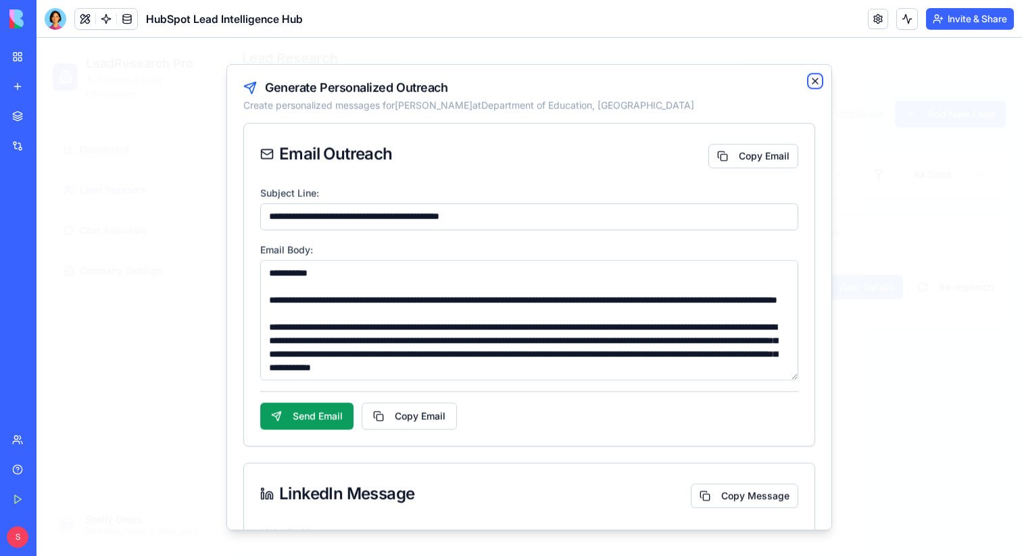
click at [813, 80] on icon "button" at bounding box center [814, 80] width 11 height 11
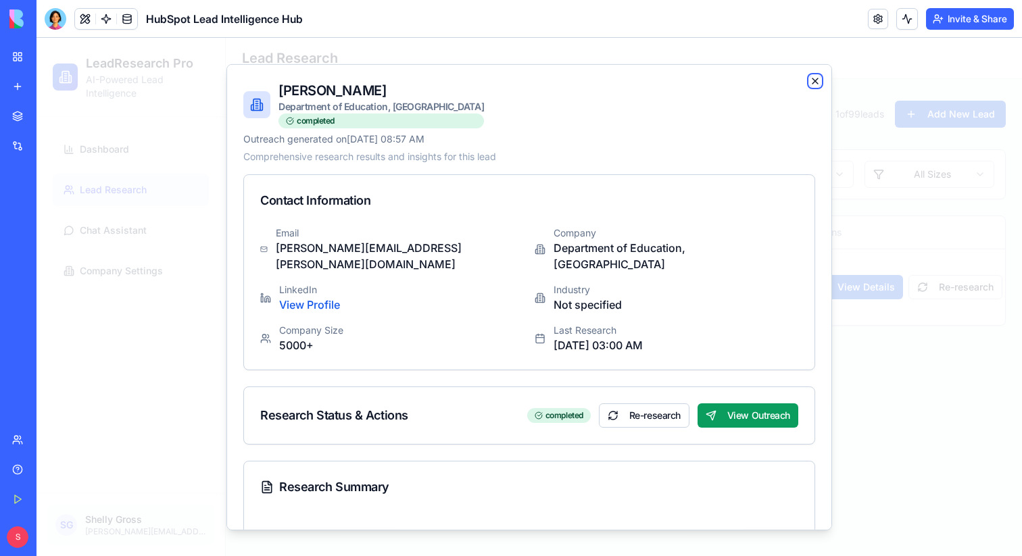
click at [816, 80] on icon "button" at bounding box center [814, 80] width 11 height 11
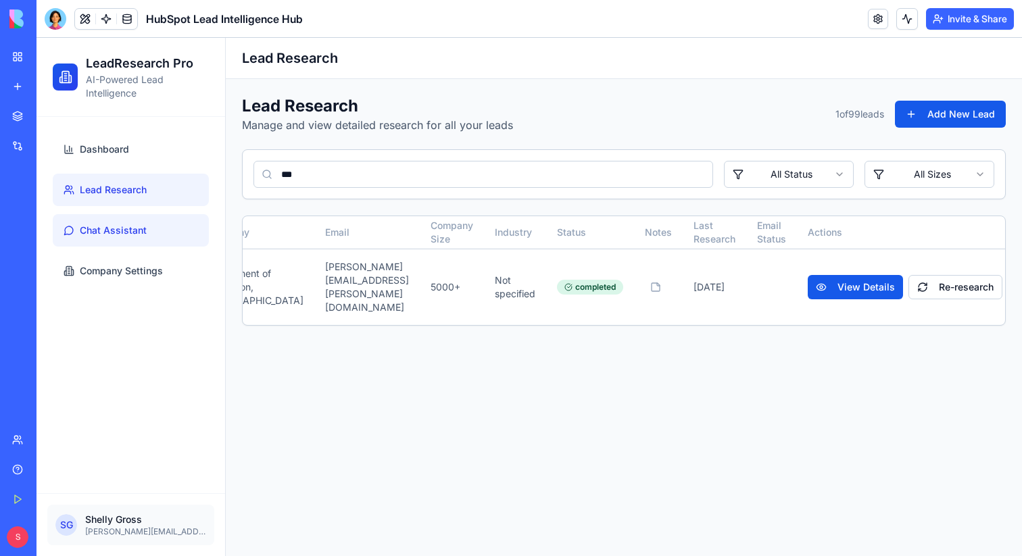
click at [126, 230] on span "Chat Assistant" at bounding box center [113, 231] width 67 height 14
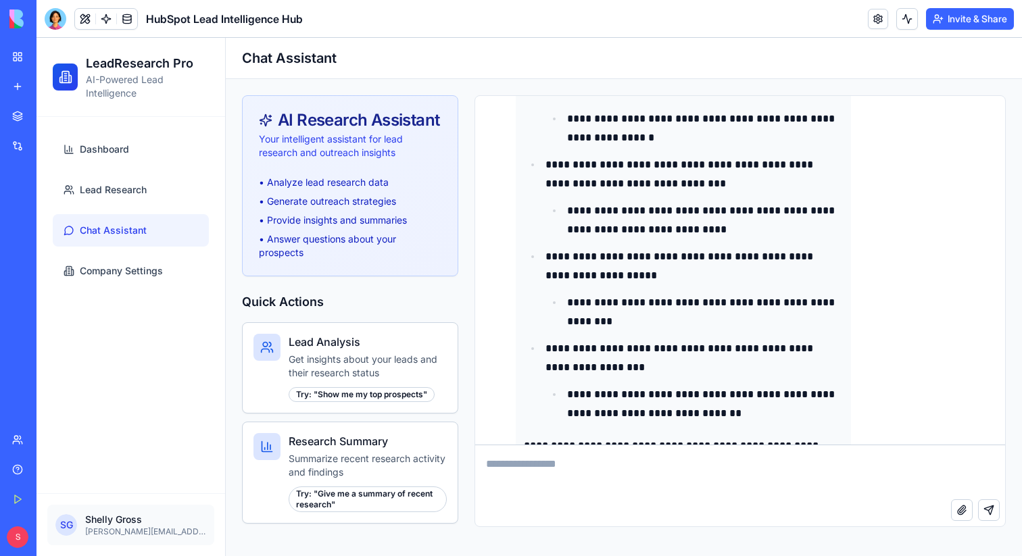
scroll to position [12274, 0]
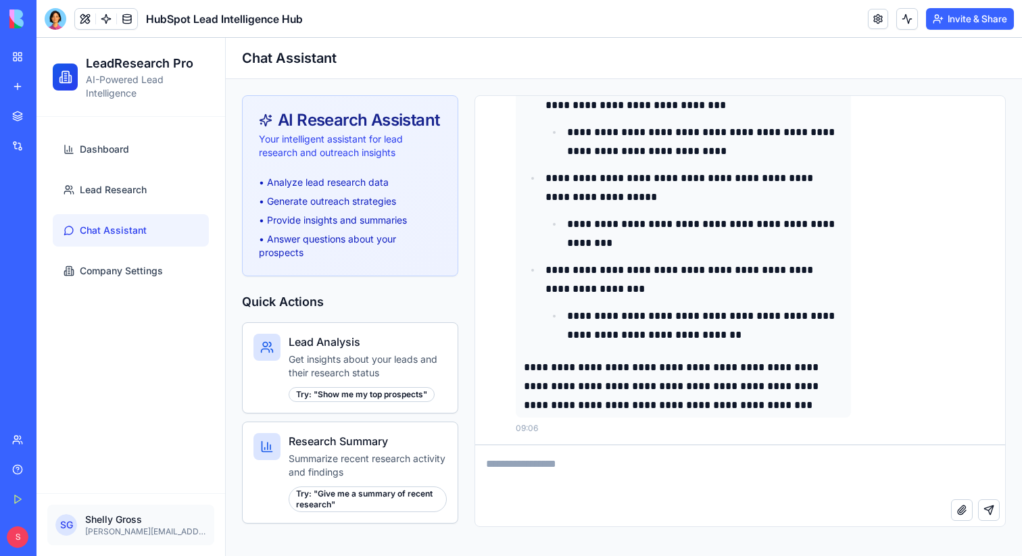
click at [681, 469] on textarea at bounding box center [740, 472] width 530 height 54
click at [108, 17] on link at bounding box center [106, 19] width 20 height 20
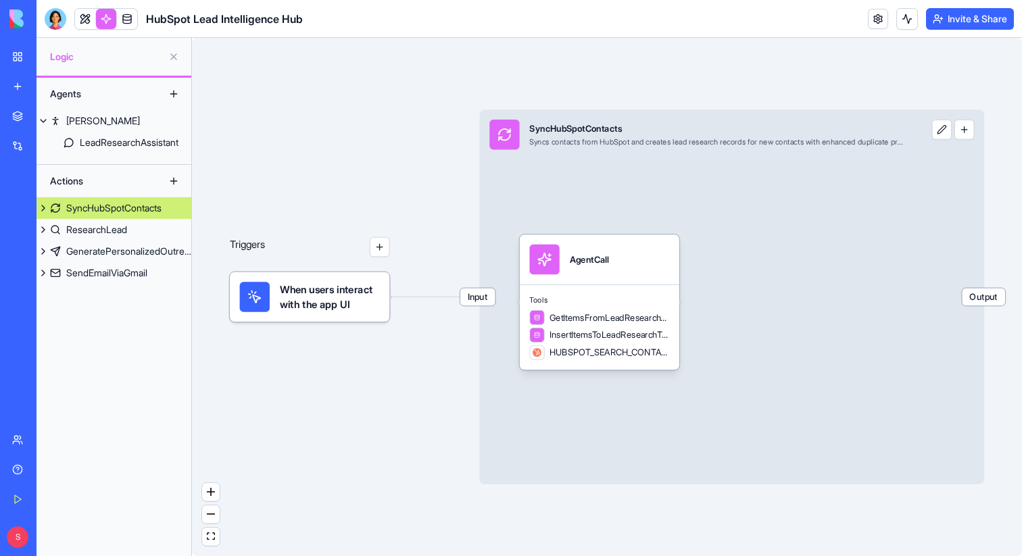
click at [381, 254] on button "button" at bounding box center [380, 247] width 20 height 20
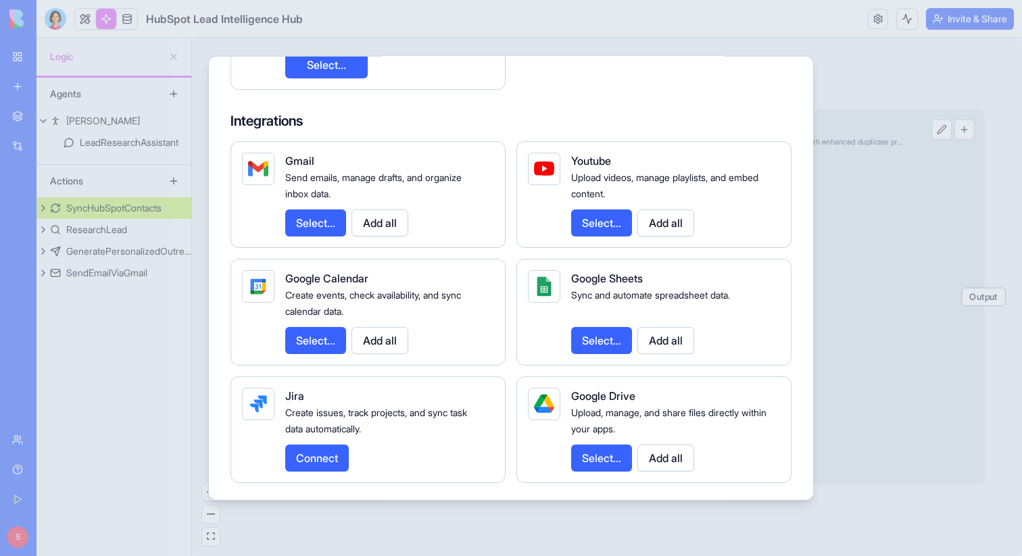
scroll to position [367, 0]
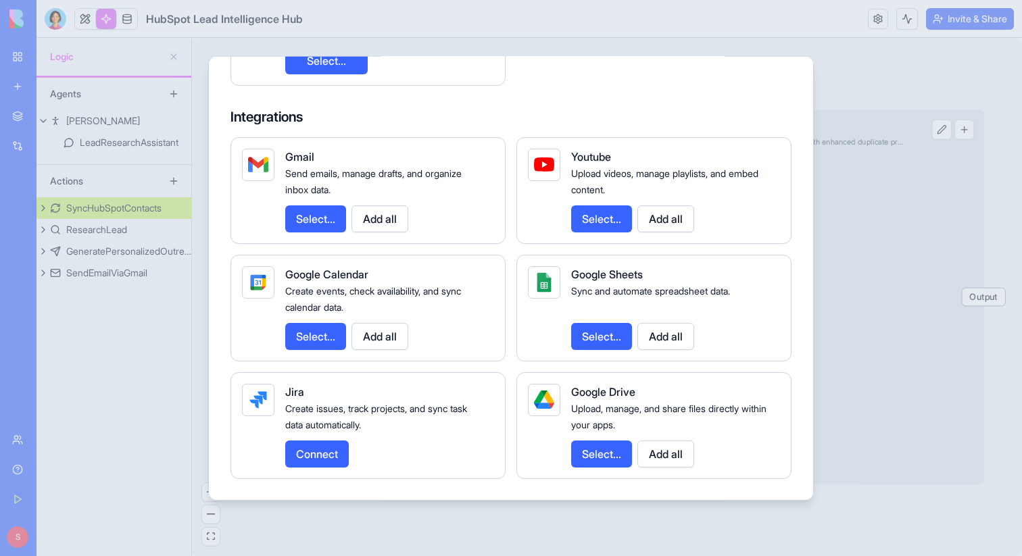
click at [898, 205] on div at bounding box center [511, 278] width 1022 height 556
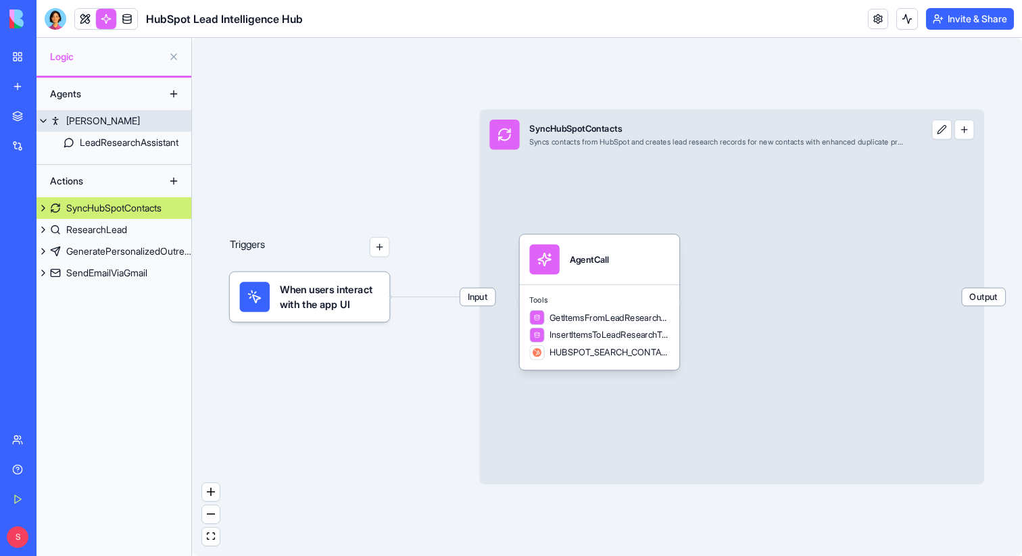
click at [69, 120] on div "[PERSON_NAME]" at bounding box center [103, 121] width 74 height 14
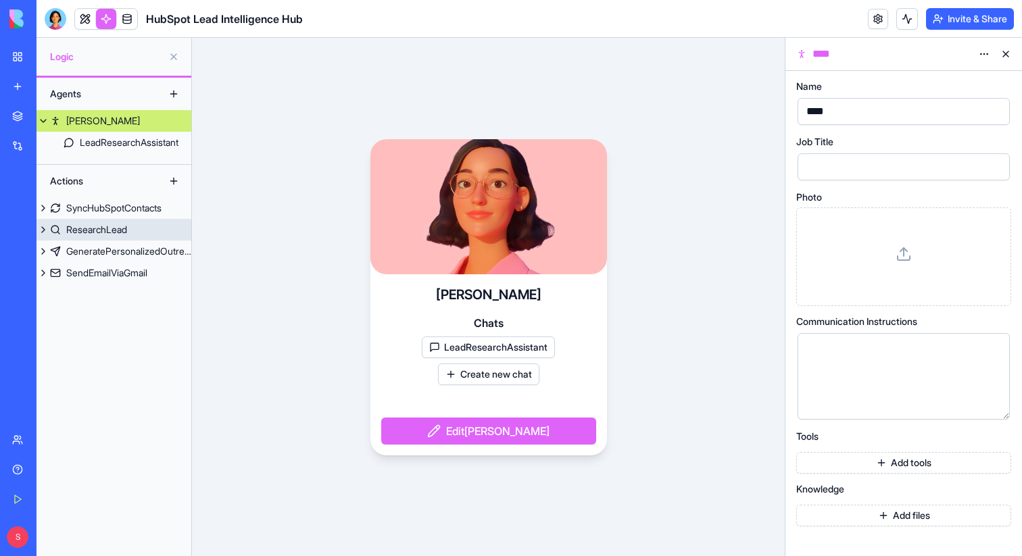
click at [114, 230] on div "ResearchLead" at bounding box center [96, 230] width 61 height 14
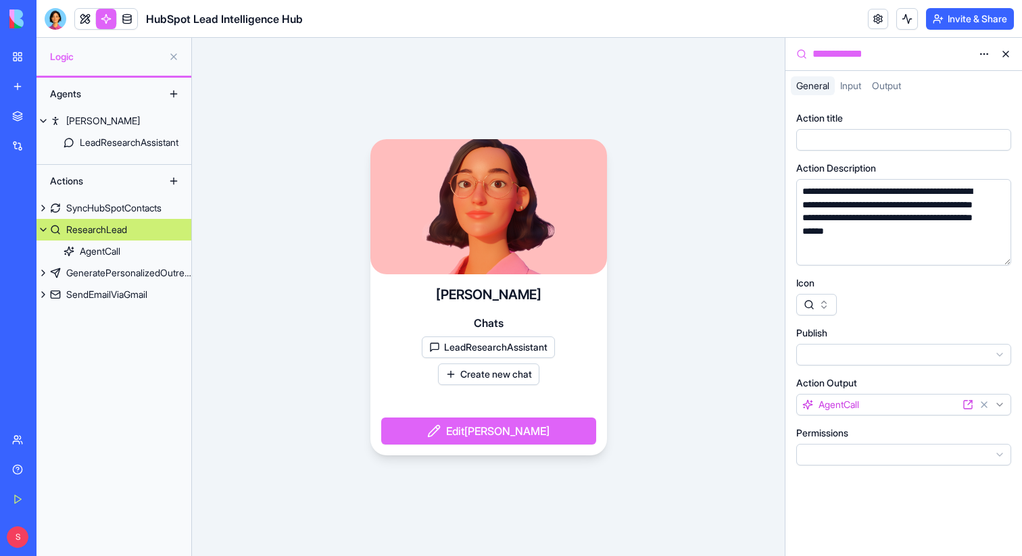
click at [111, 229] on div "ResearchLead" at bounding box center [96, 230] width 61 height 14
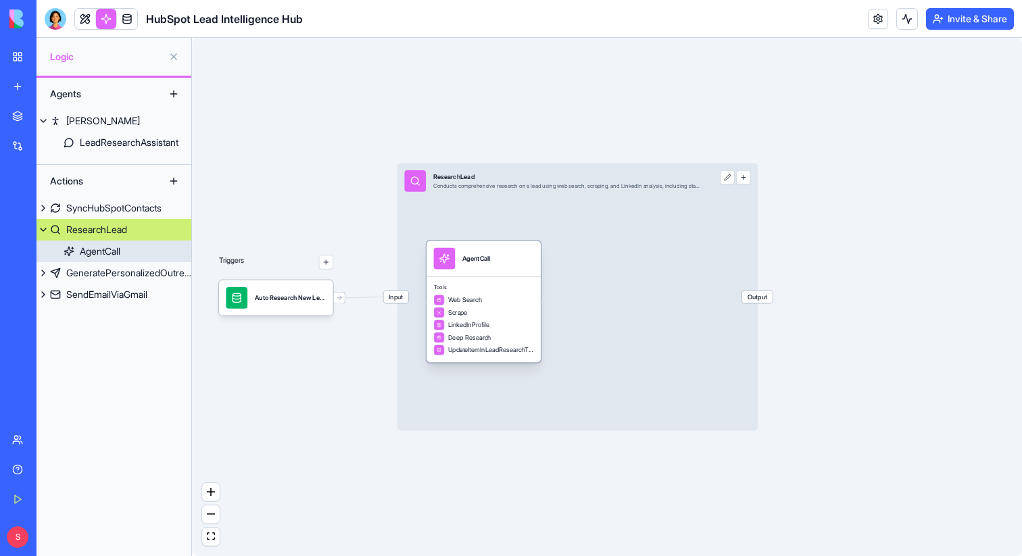
click at [470, 256] on div "AgentCall" at bounding box center [476, 258] width 28 height 9
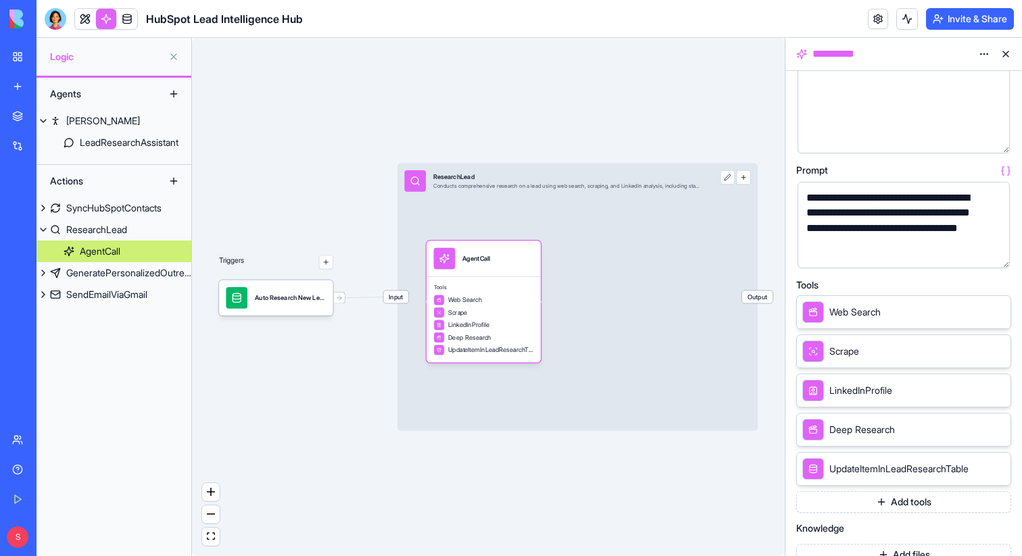
scroll to position [124, 0]
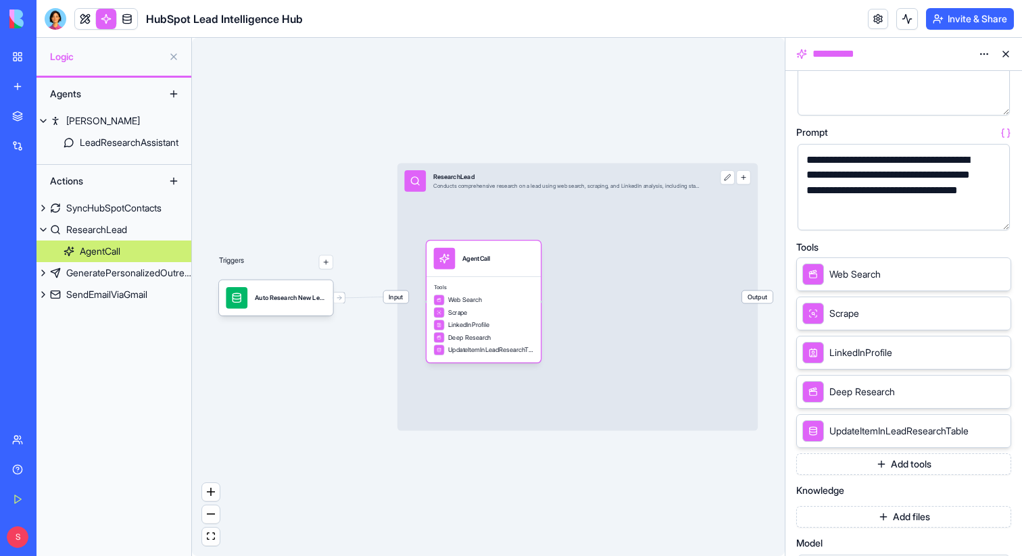
click at [996, 216] on button "button" at bounding box center [996, 217] width 22 height 22
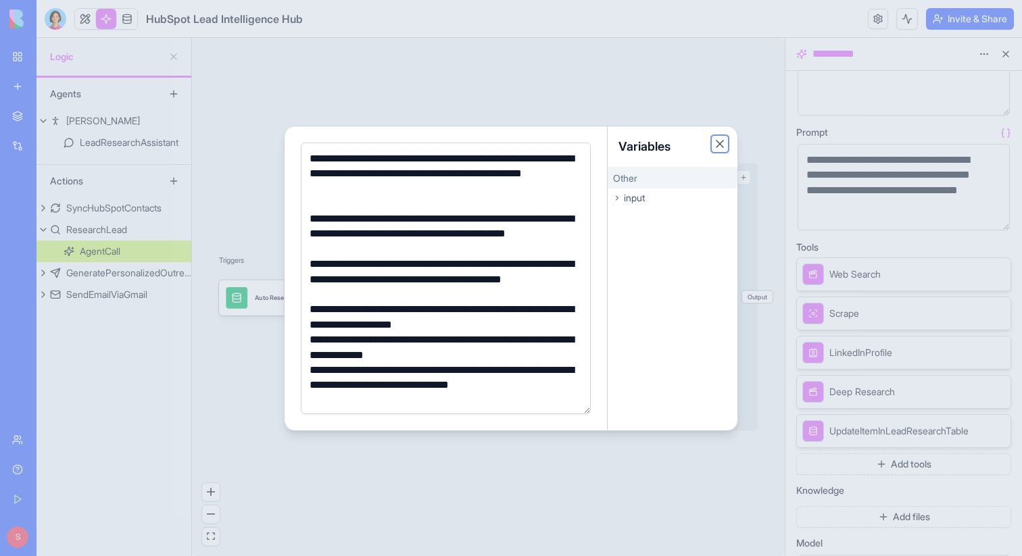
click at [720, 142] on button "Close" at bounding box center [720, 144] width 14 height 14
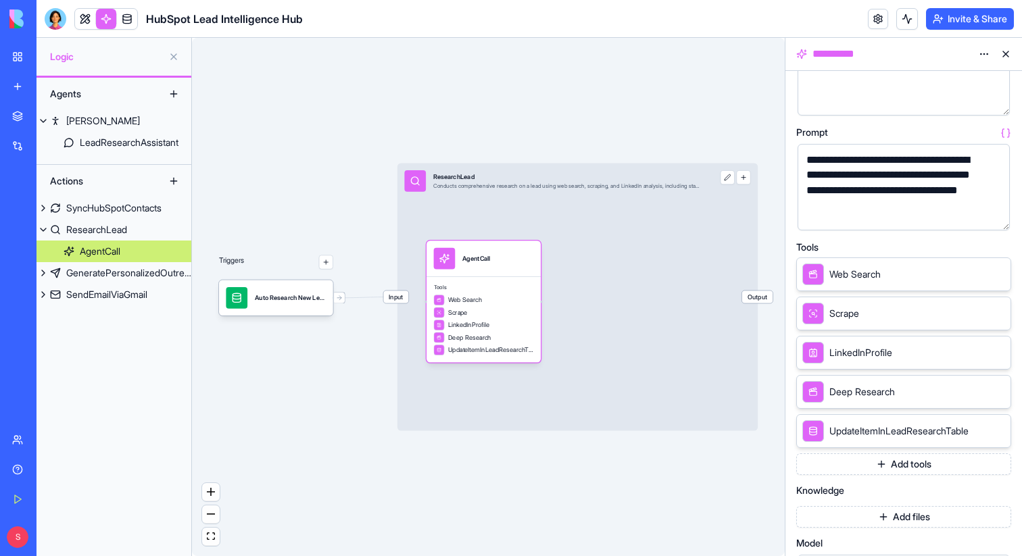
click at [997, 216] on button "button" at bounding box center [996, 217] width 22 height 22
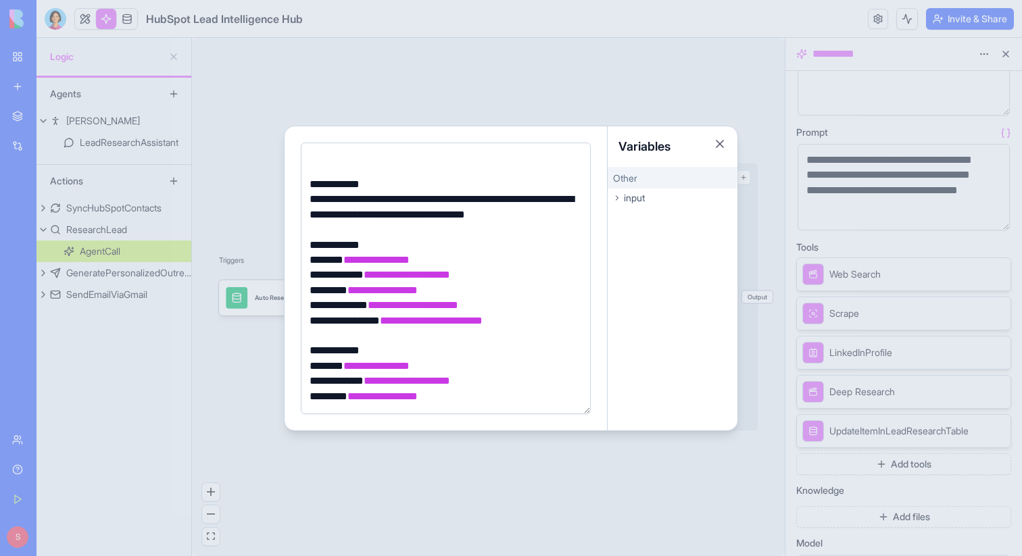
scroll to position [1471, 0]
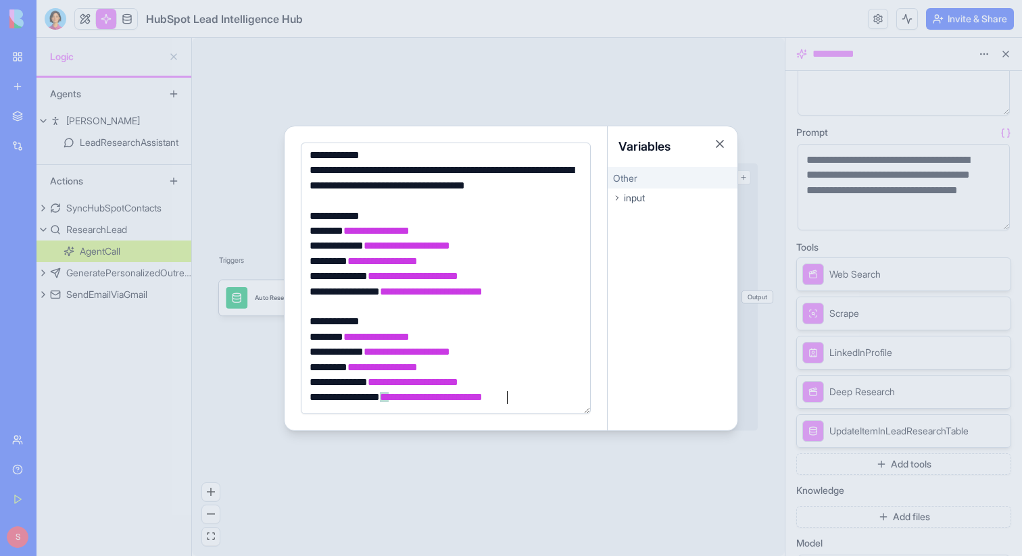
click at [375, 318] on div "**********" at bounding box center [443, 321] width 276 height 15
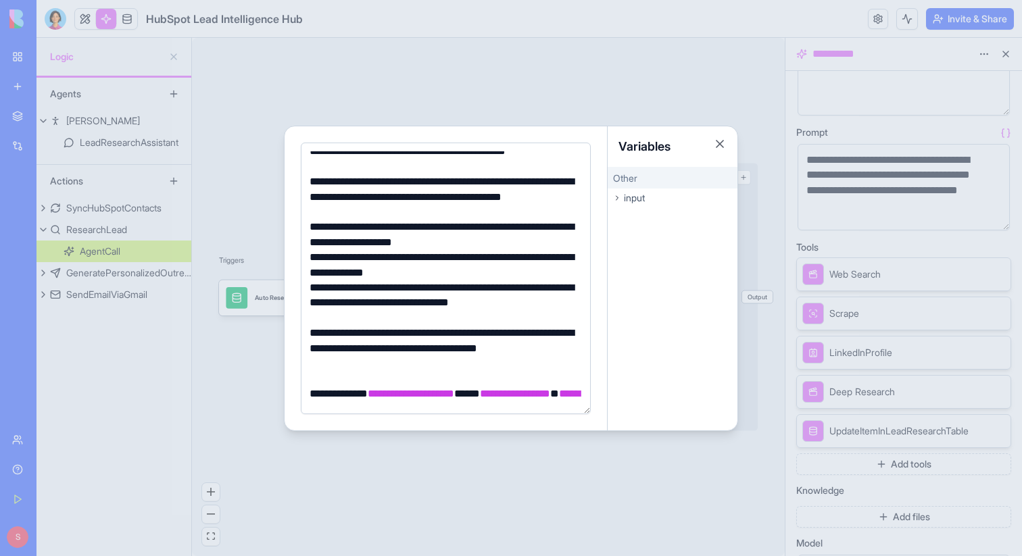
scroll to position [0, 0]
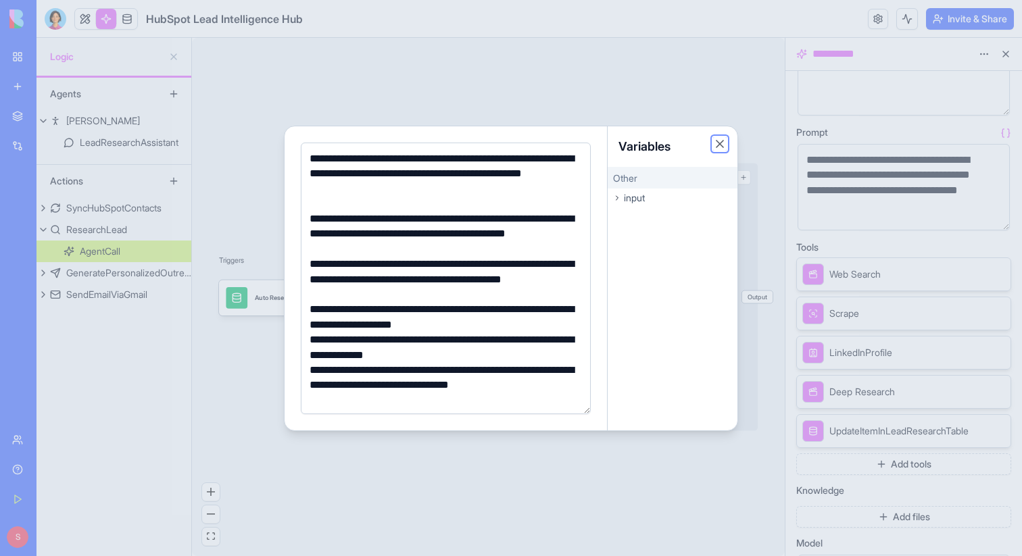
click at [720, 143] on button "Close" at bounding box center [720, 144] width 14 height 14
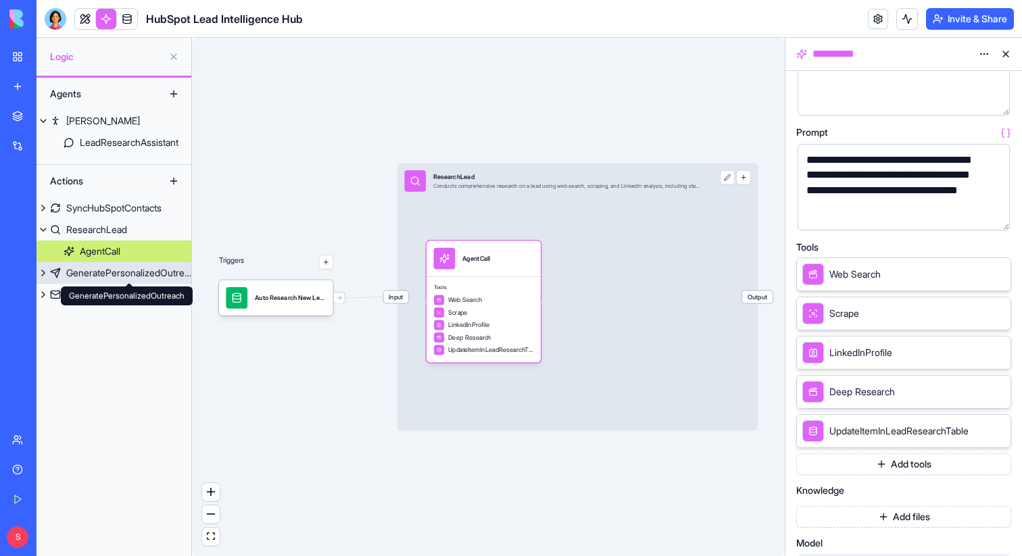
click at [104, 273] on div "GeneratePersonalizedOutreach" at bounding box center [128, 273] width 125 height 14
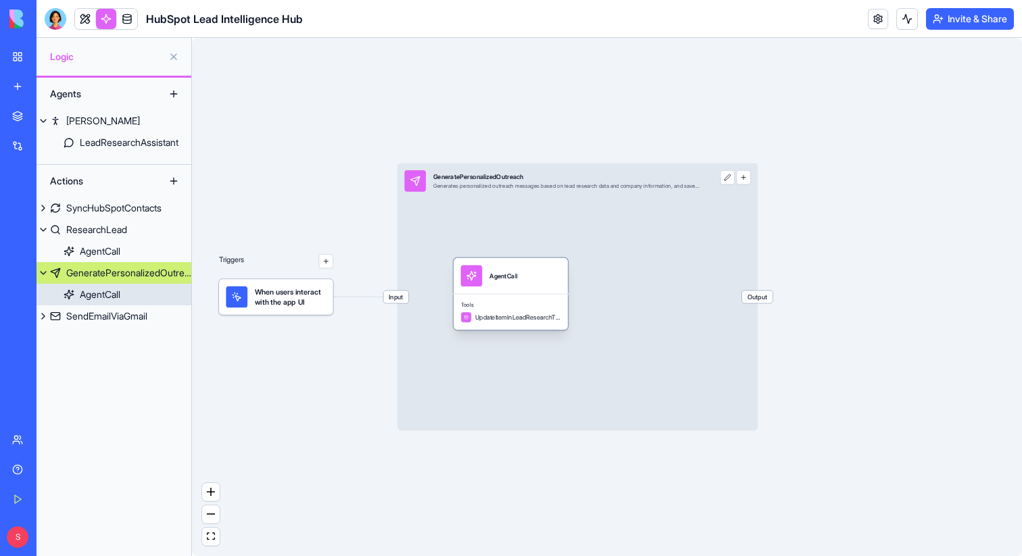
click at [515, 283] on div "AgentCall" at bounding box center [503, 276] width 28 height 22
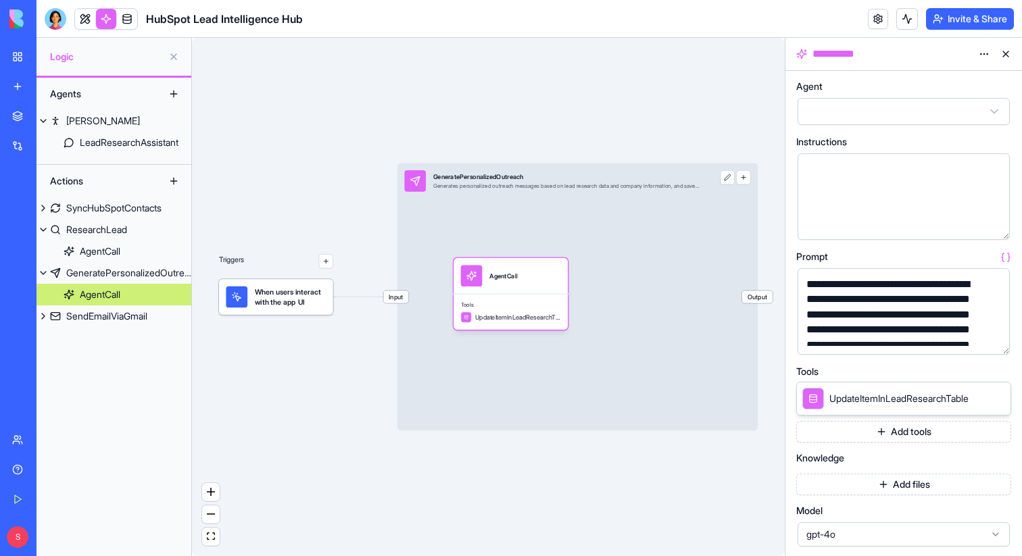
click at [994, 343] on button "button" at bounding box center [996, 341] width 22 height 22
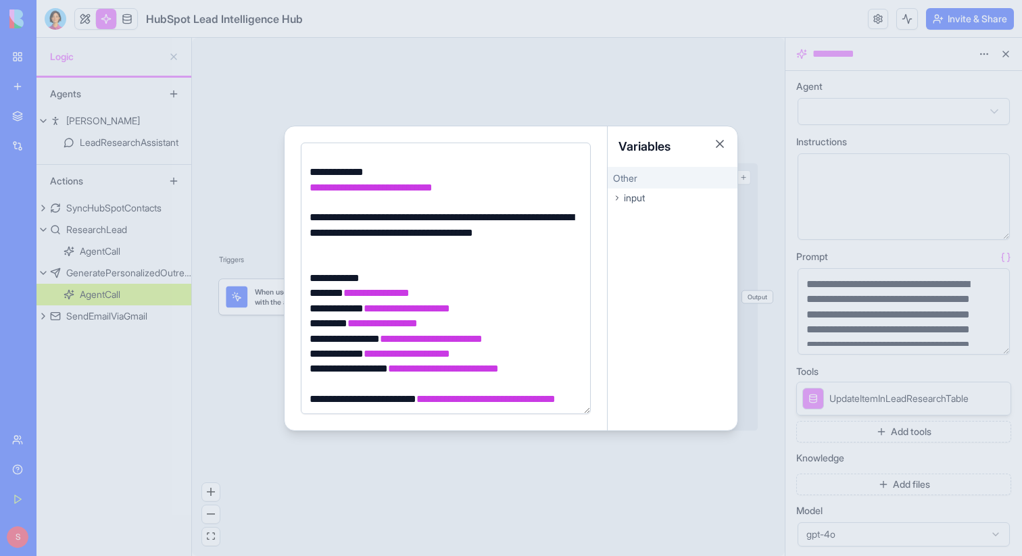
scroll to position [670, 0]
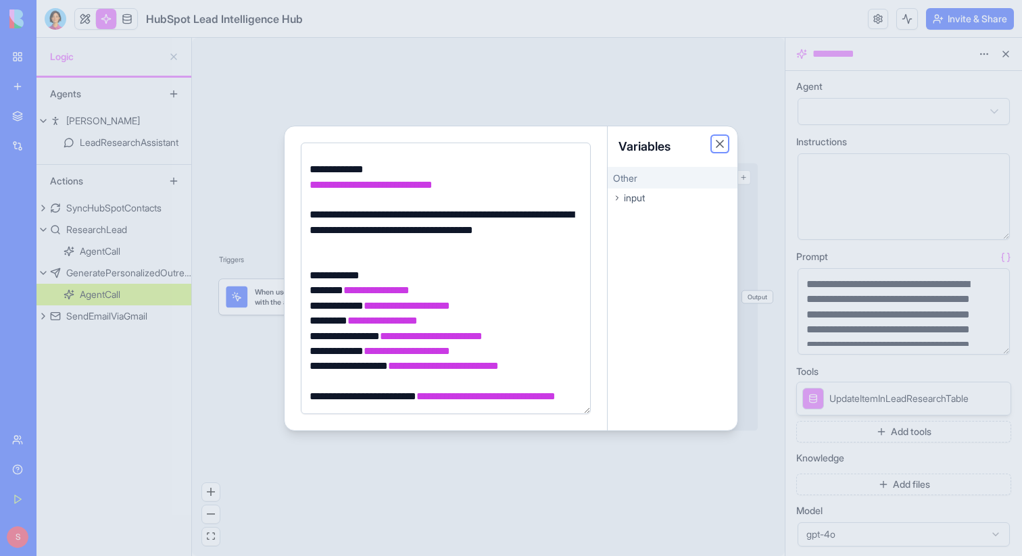
click at [718, 142] on button "Close" at bounding box center [720, 144] width 14 height 14
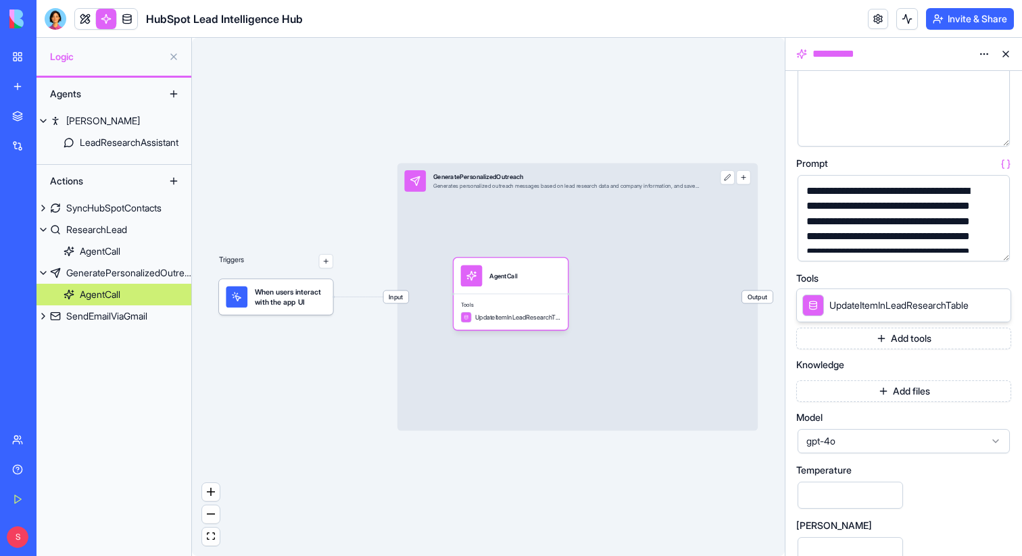
scroll to position [135, 0]
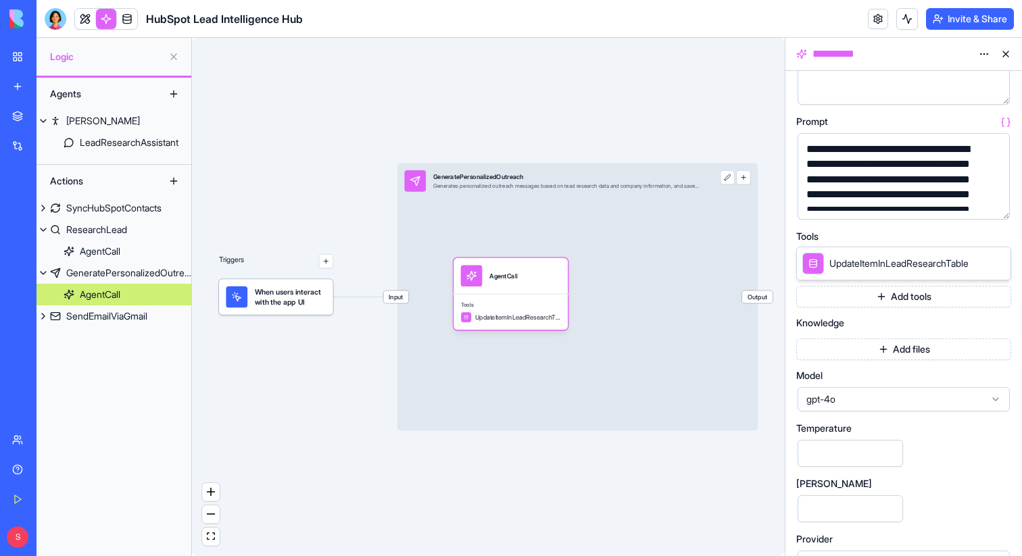
click at [899, 349] on button "Add files" at bounding box center [903, 349] width 215 height 22
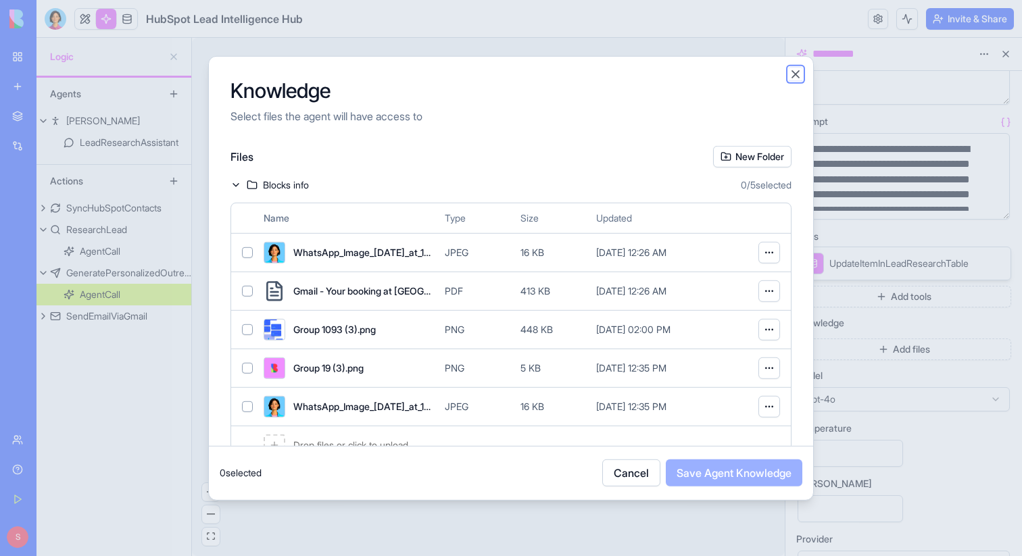
click at [796, 72] on button "Close" at bounding box center [795, 74] width 14 height 14
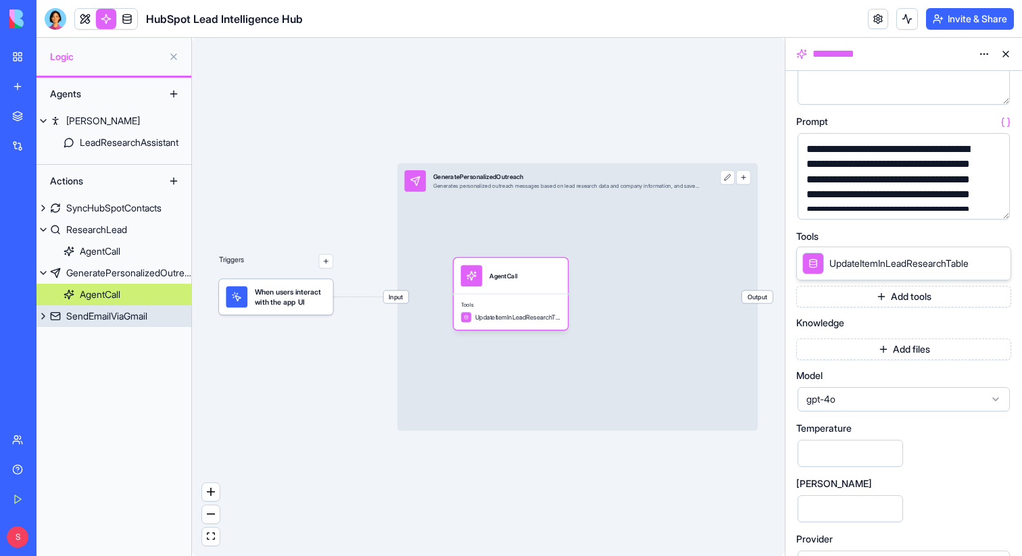
click at [106, 319] on div "SendEmailViaGmail" at bounding box center [106, 316] width 81 height 14
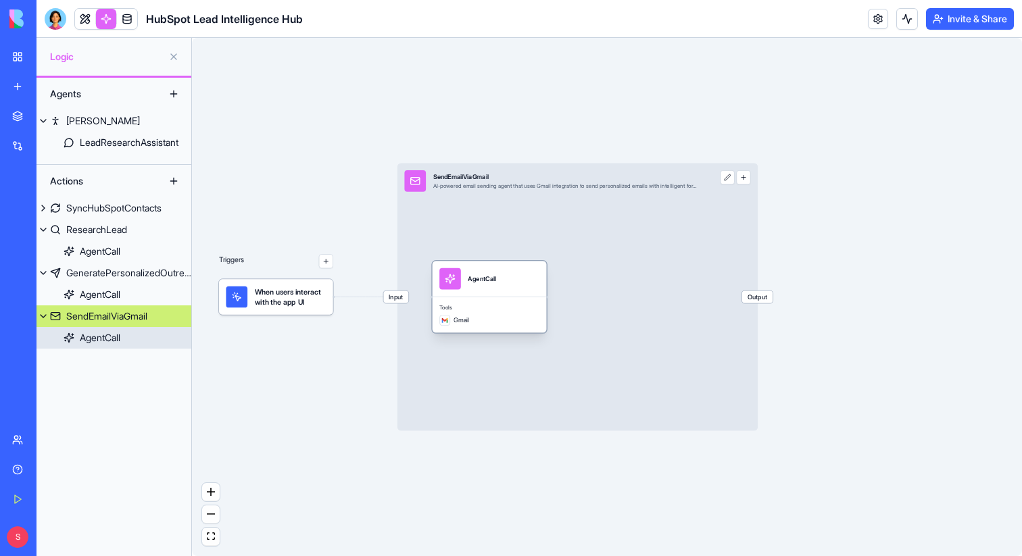
click at [502, 285] on div "AgentCall" at bounding box center [489, 279] width 100 height 22
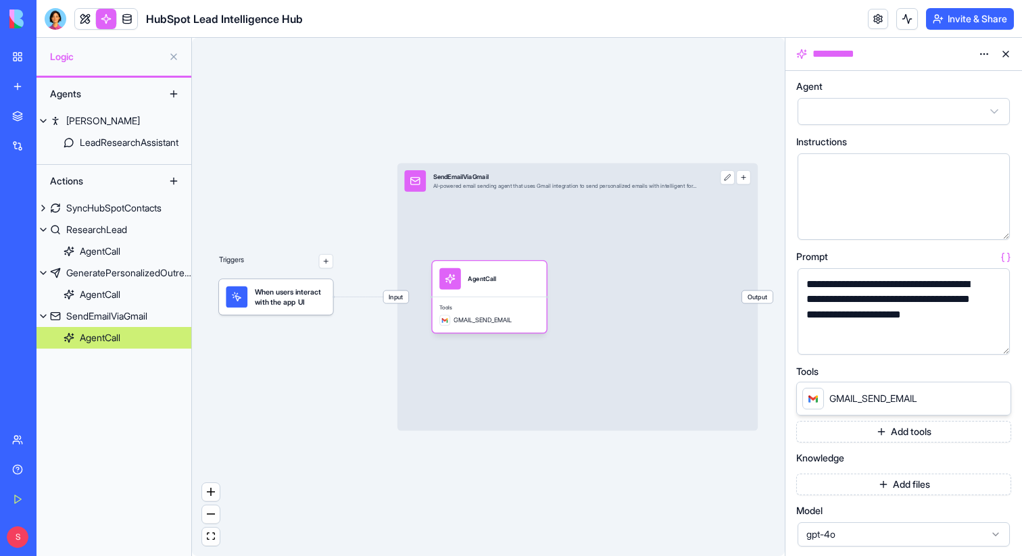
click at [1005, 55] on button at bounding box center [1005, 54] width 22 height 22
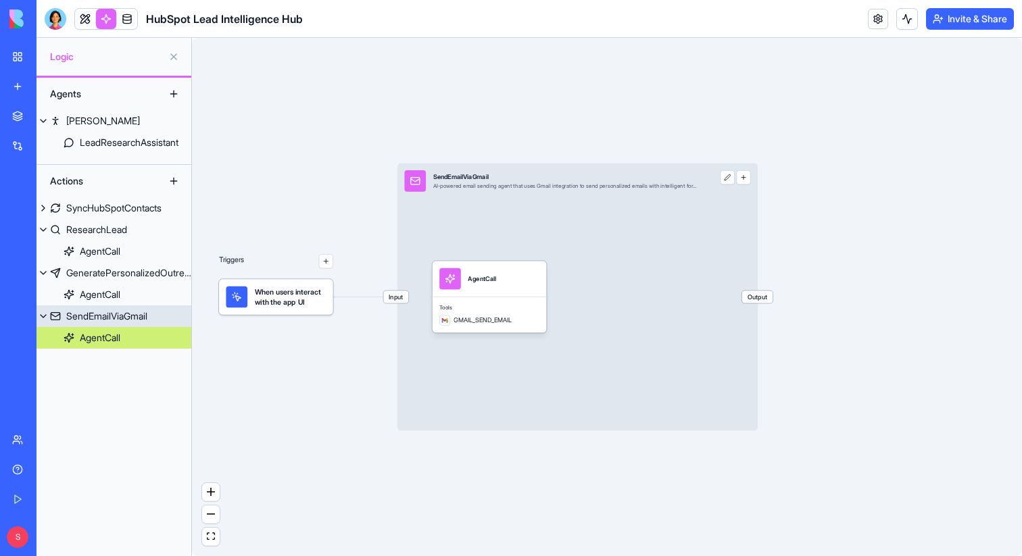
click at [44, 317] on button at bounding box center [43, 316] width 14 height 22
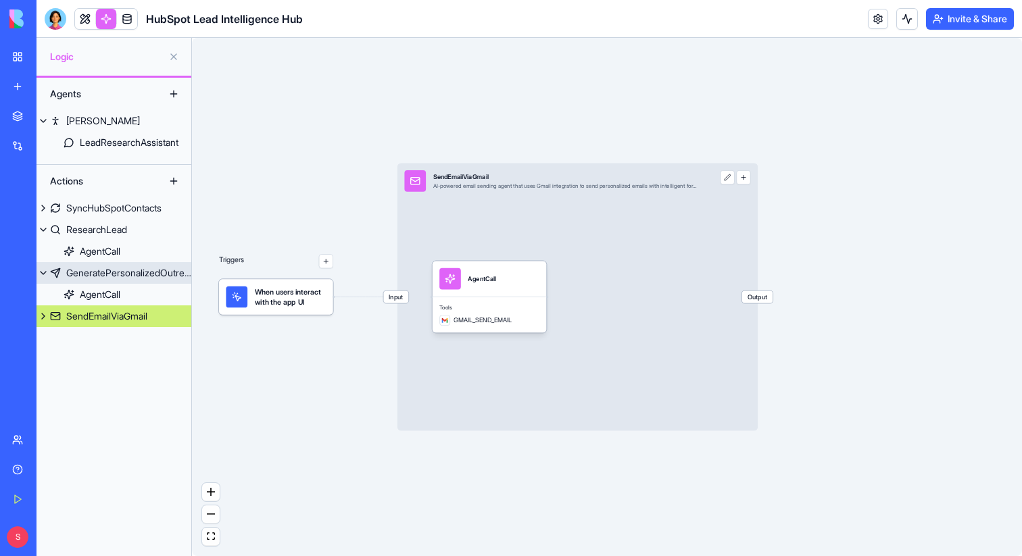
click at [43, 272] on button at bounding box center [43, 273] width 14 height 22
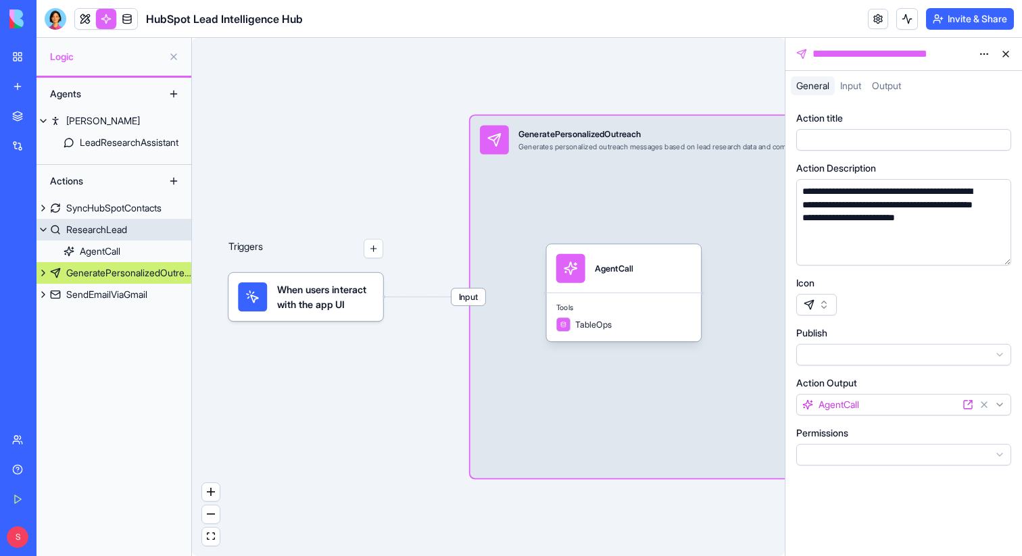
click at [42, 230] on button at bounding box center [43, 230] width 14 height 22
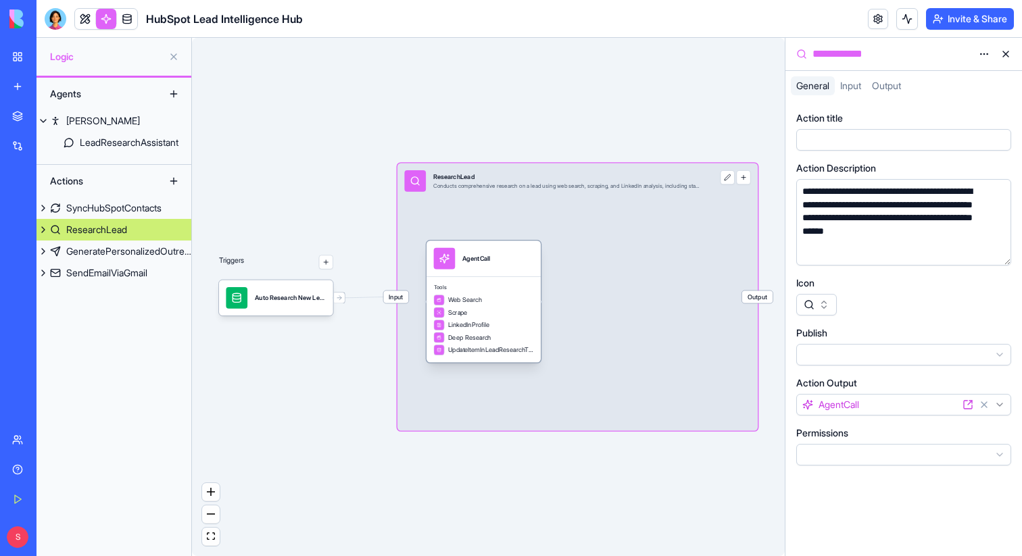
click at [497, 263] on div "AgentCall" at bounding box center [484, 259] width 100 height 22
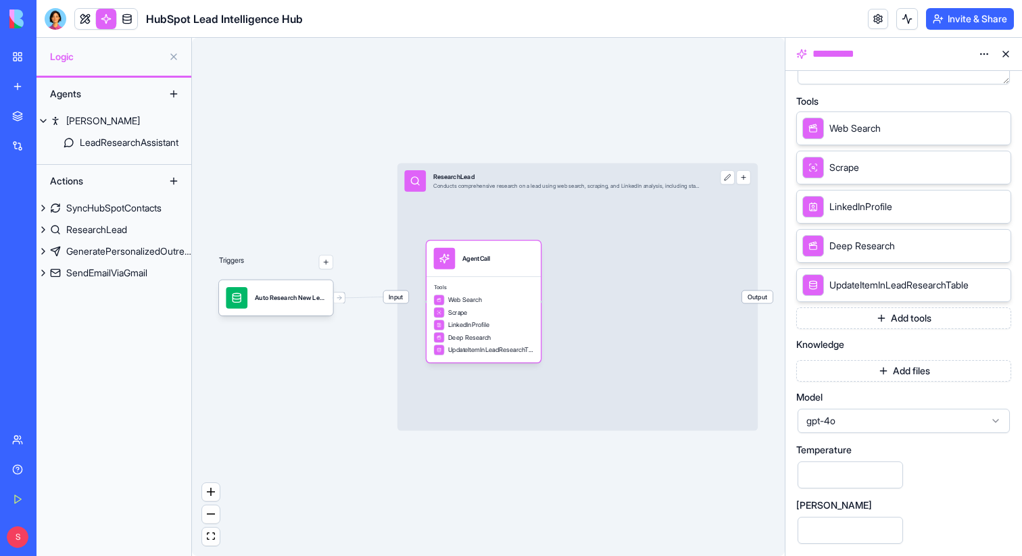
scroll to position [299, 0]
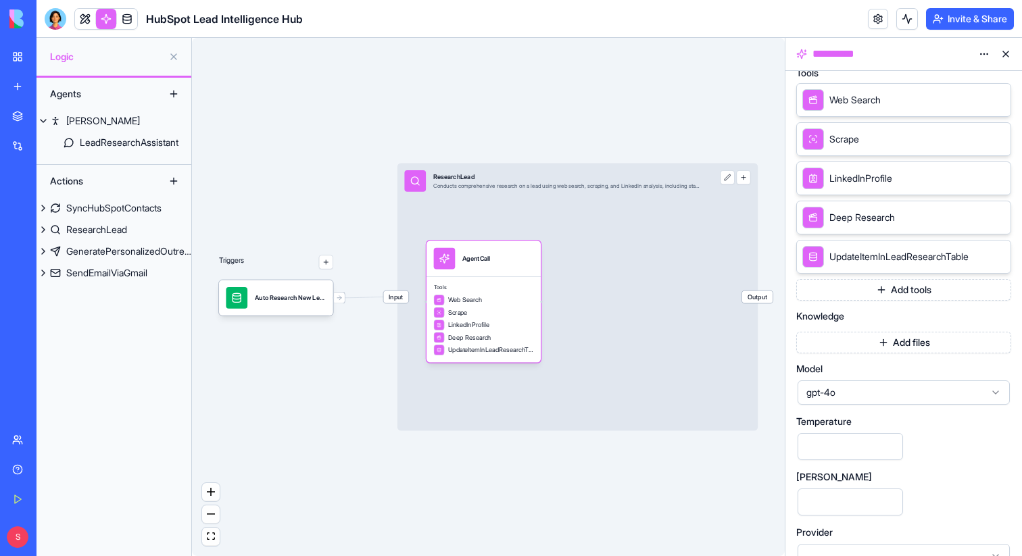
click at [922, 290] on button "Add tools" at bounding box center [903, 290] width 215 height 22
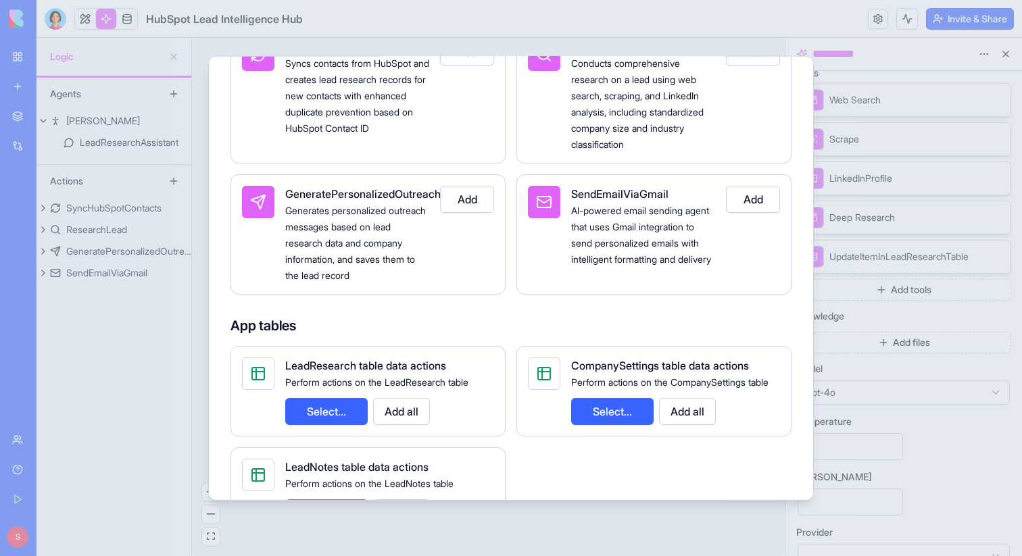
scroll to position [0, 0]
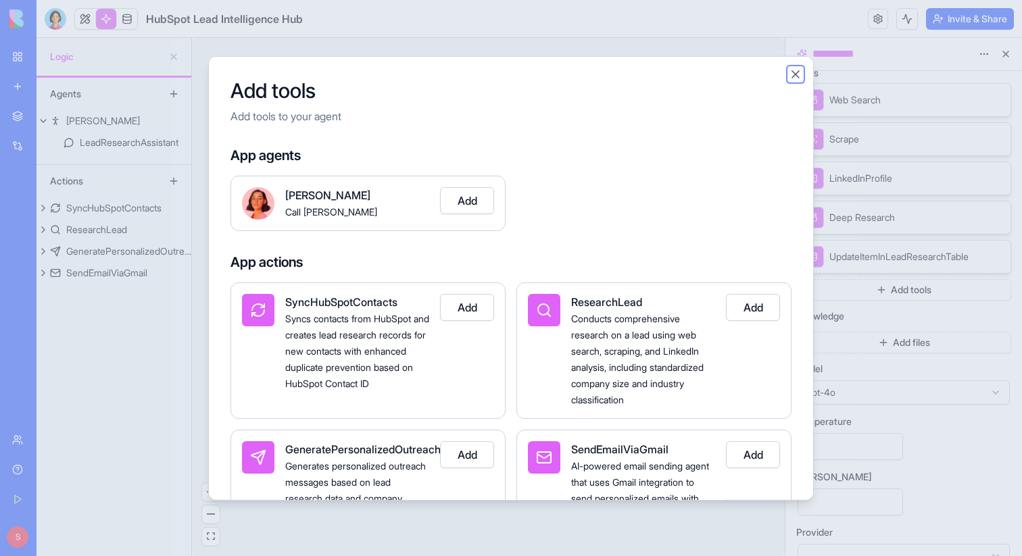
click at [792, 71] on button "Close" at bounding box center [795, 74] width 14 height 14
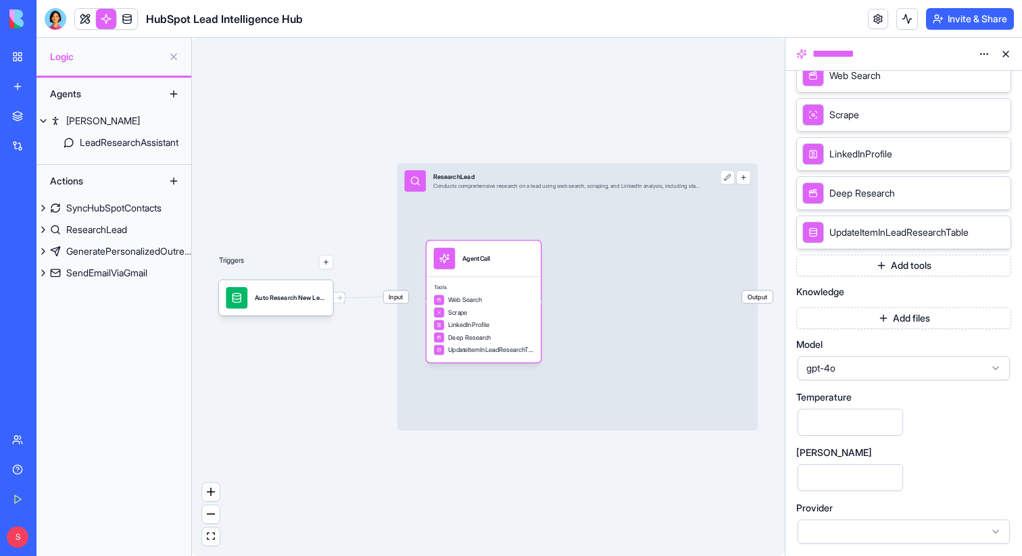
click at [961, 372] on span "gpt-4o" at bounding box center [895, 368] width 178 height 14
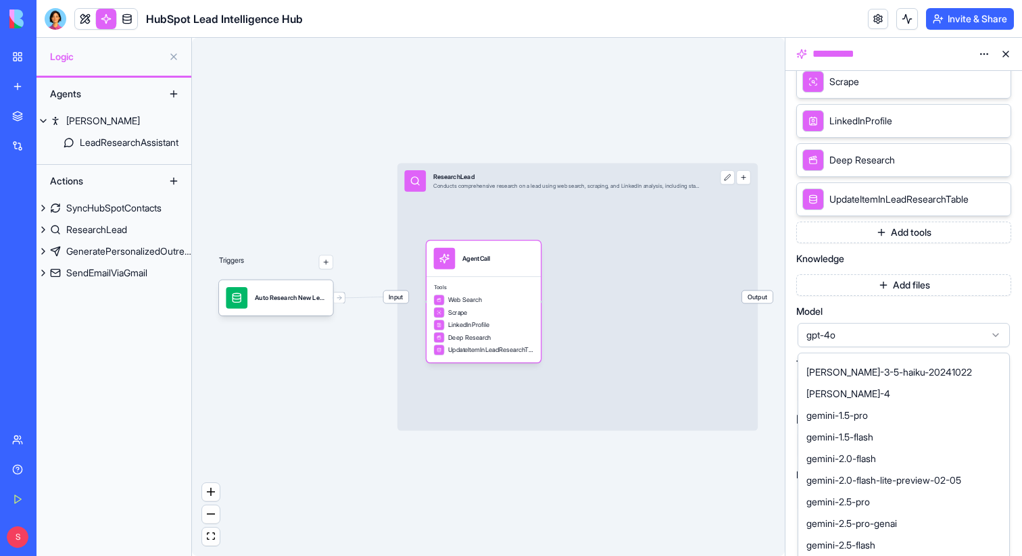
scroll to position [446, 0]
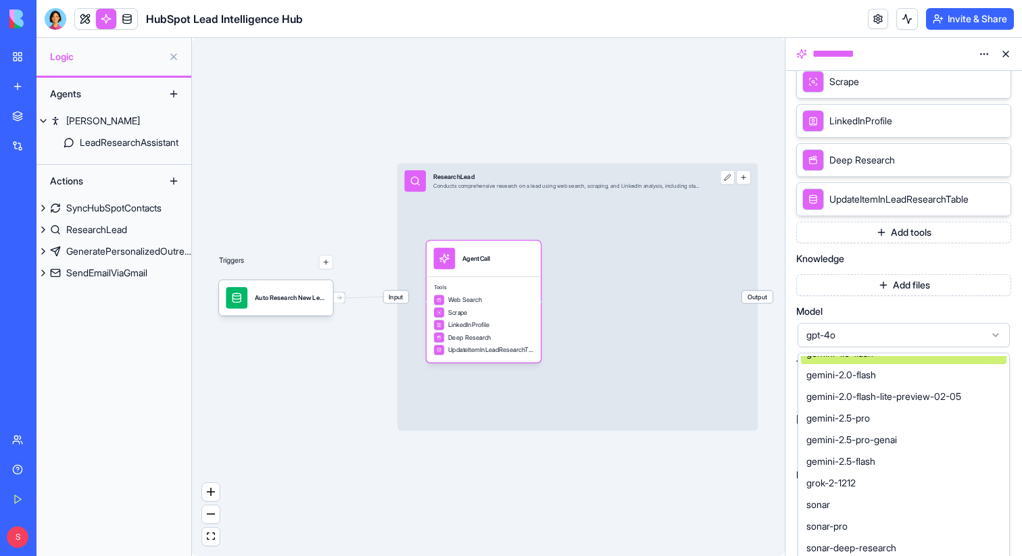
click at [974, 327] on div "gpt-4o" at bounding box center [903, 335] width 212 height 24
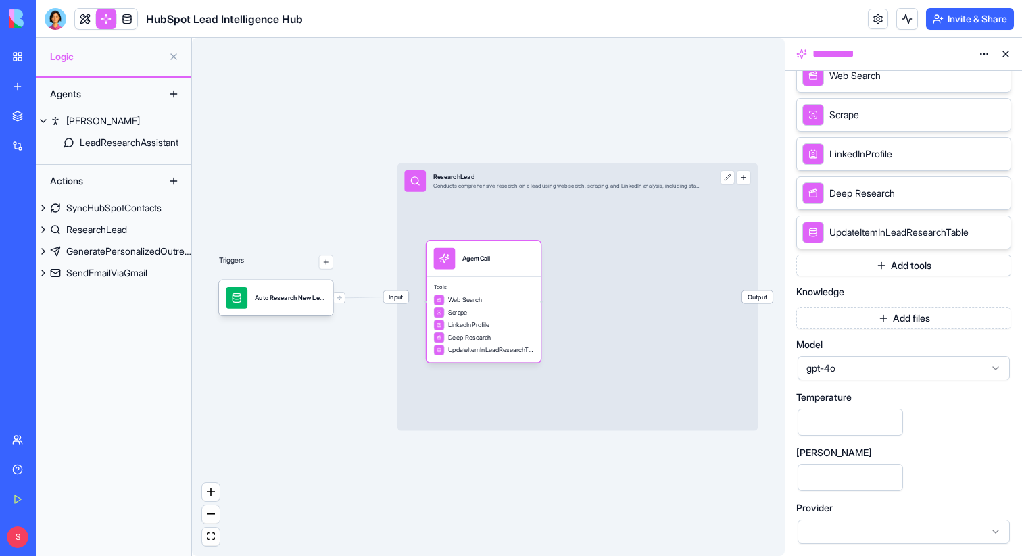
scroll to position [323, 0]
click at [84, 20] on link at bounding box center [85, 19] width 20 height 20
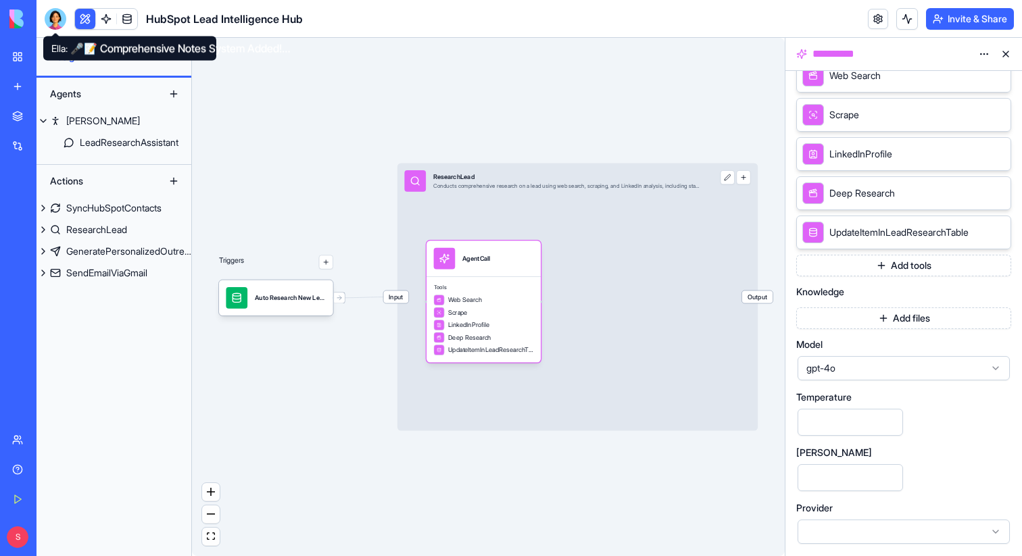
click at [59, 16] on div at bounding box center [56, 19] width 22 height 22
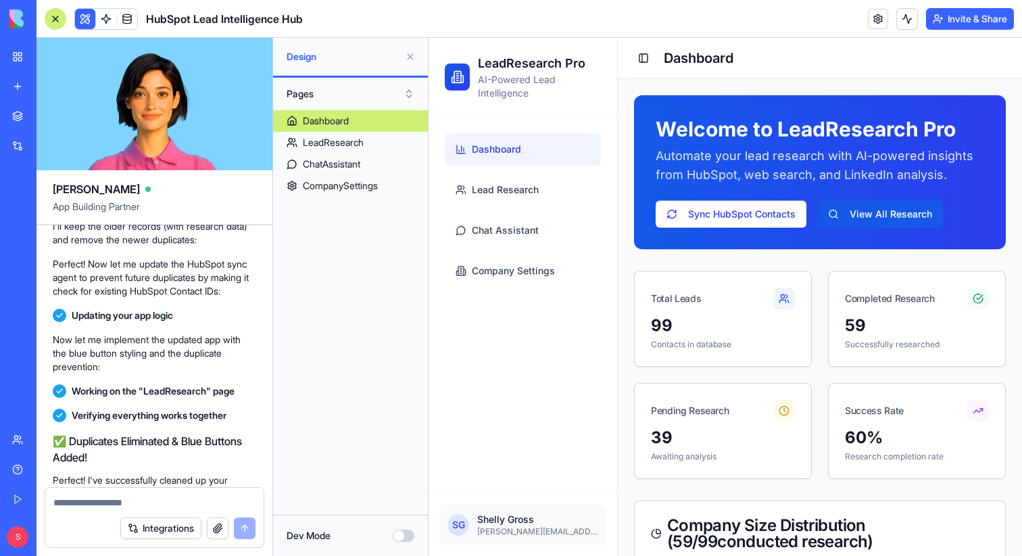
scroll to position [41327, 0]
